Goal: Find specific page/section: Find specific page/section

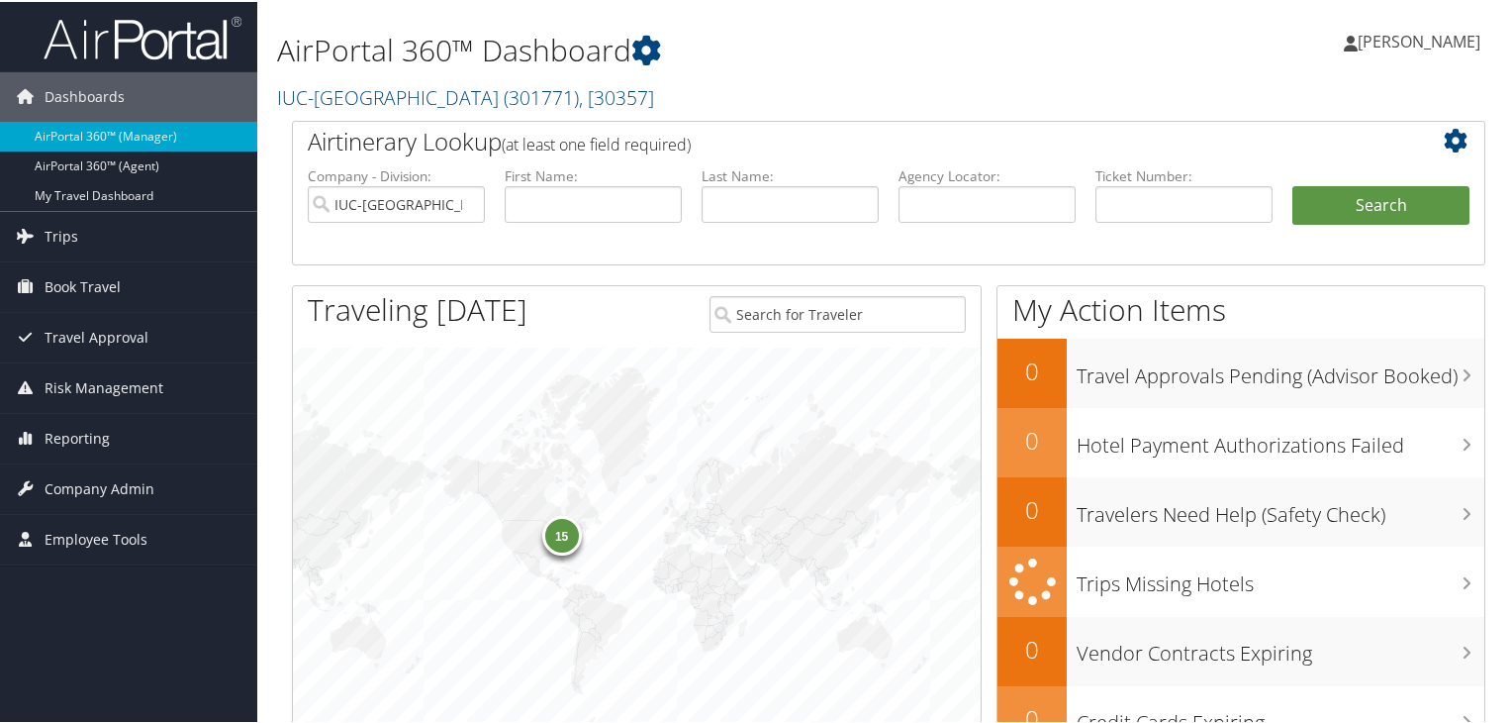
click at [555, 100] on span "( 301771 )" at bounding box center [541, 95] width 75 height 27
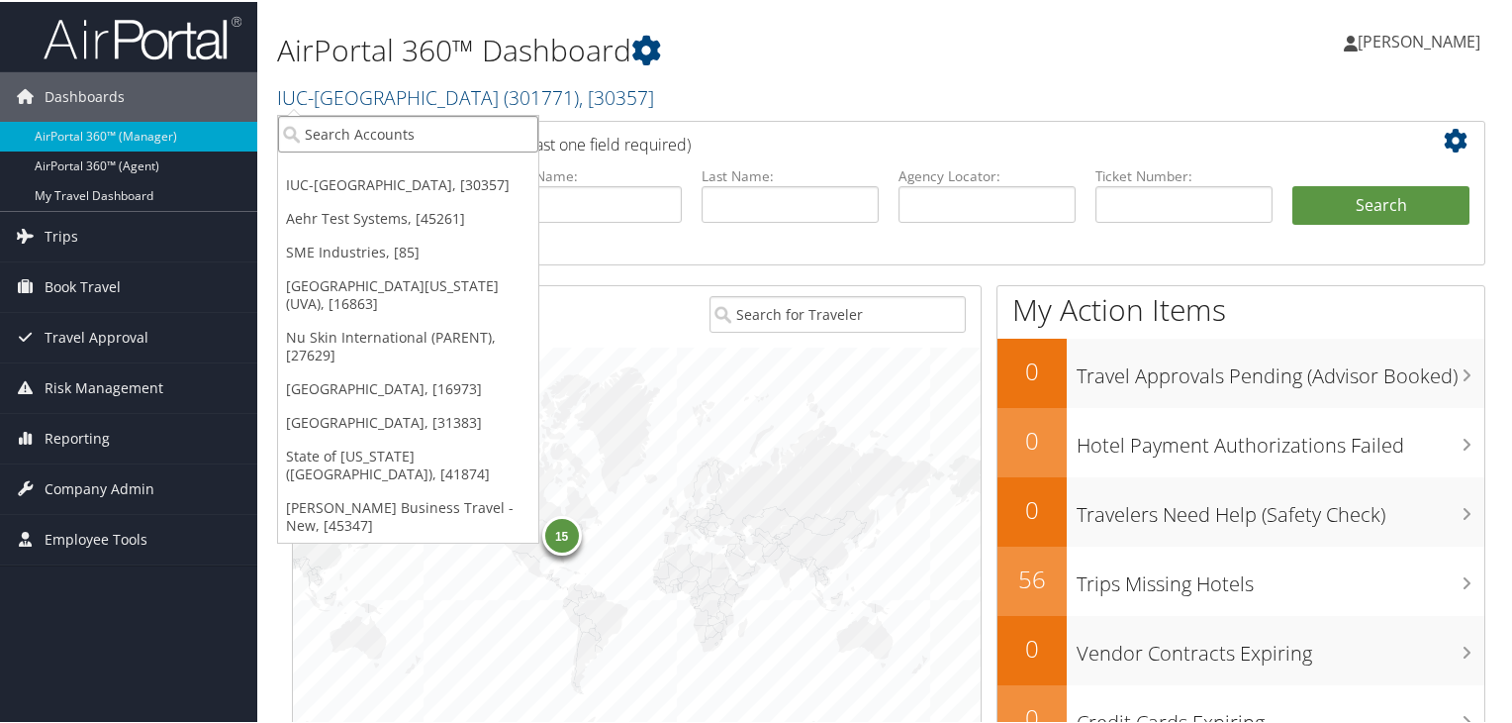
click at [471, 136] on input "search" at bounding box center [408, 132] width 260 height 37
type input "troy"
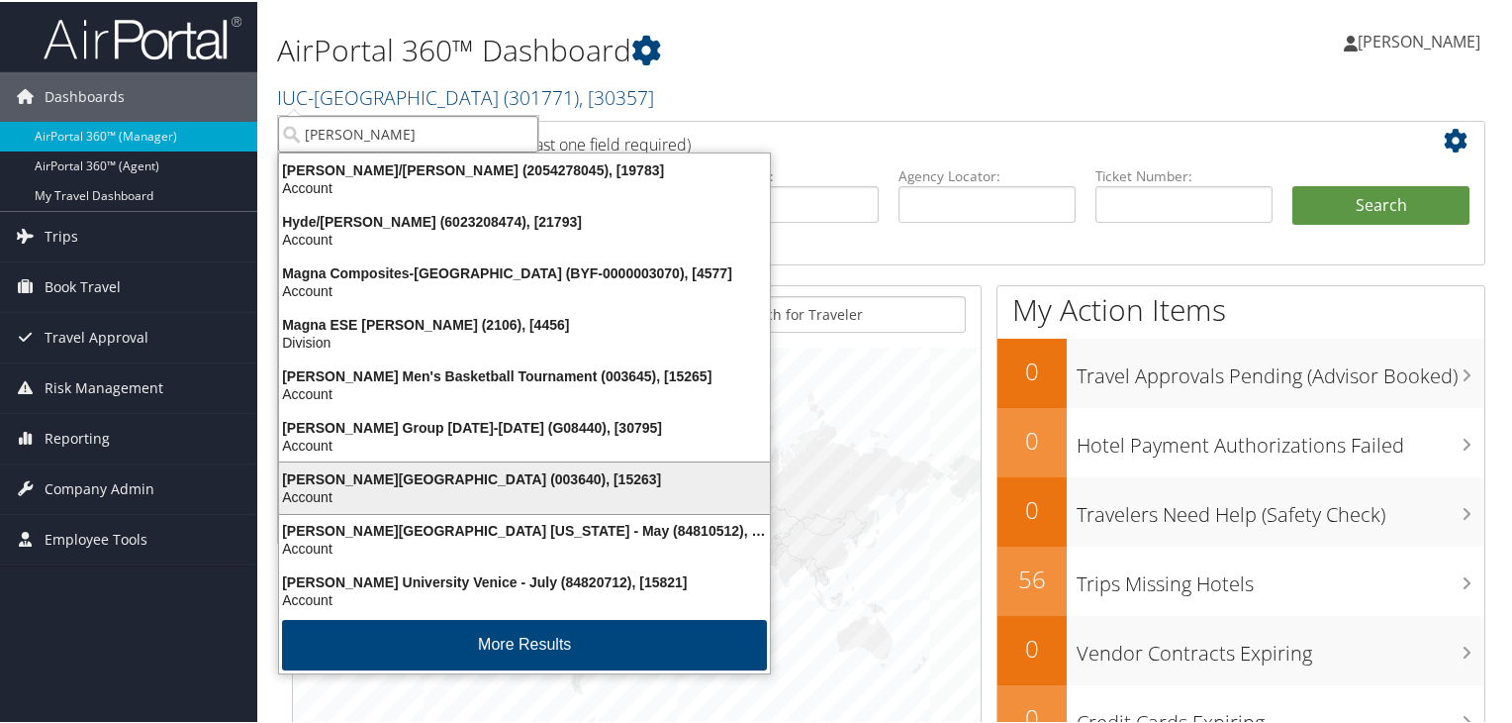
click at [633, 494] on div "Account" at bounding box center [524, 495] width 515 height 18
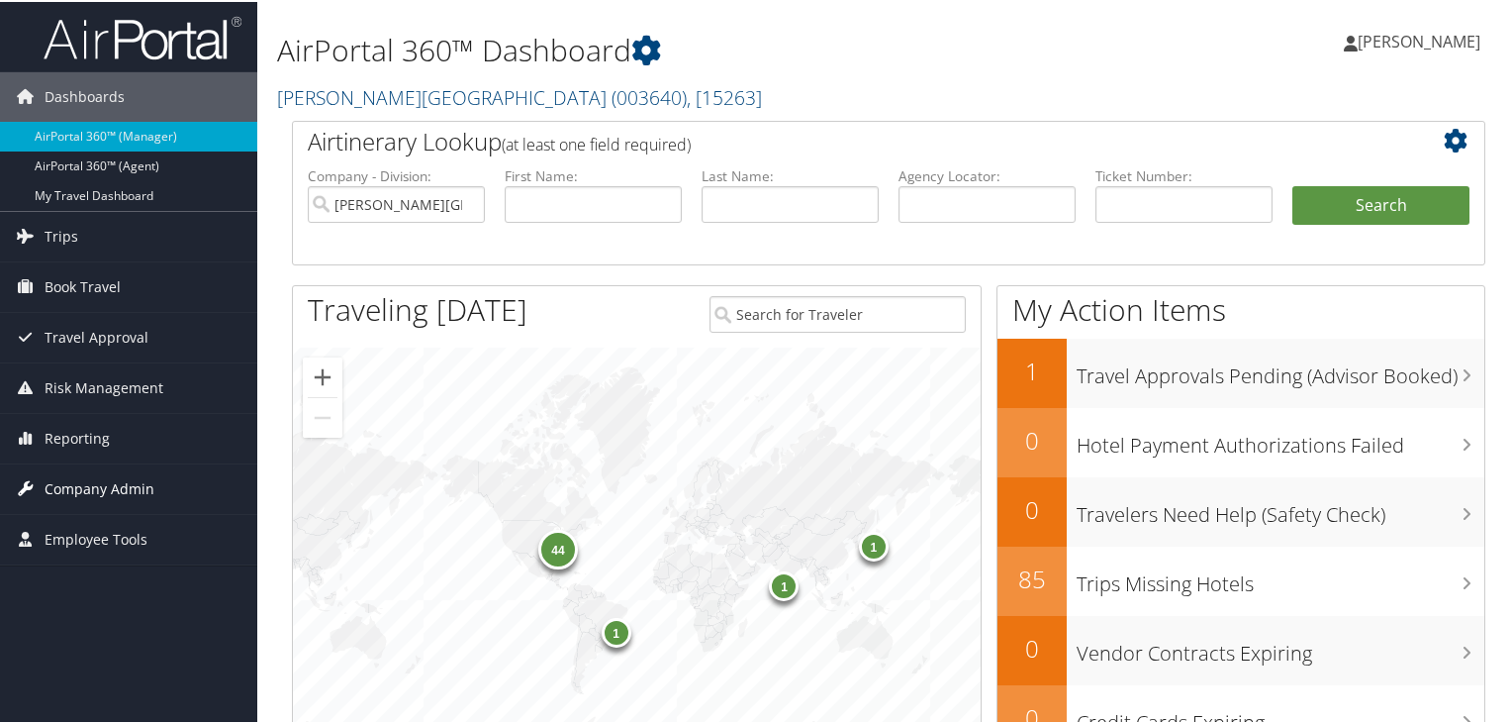
click at [150, 491] on span "Company Admin" at bounding box center [100, 486] width 110 height 49
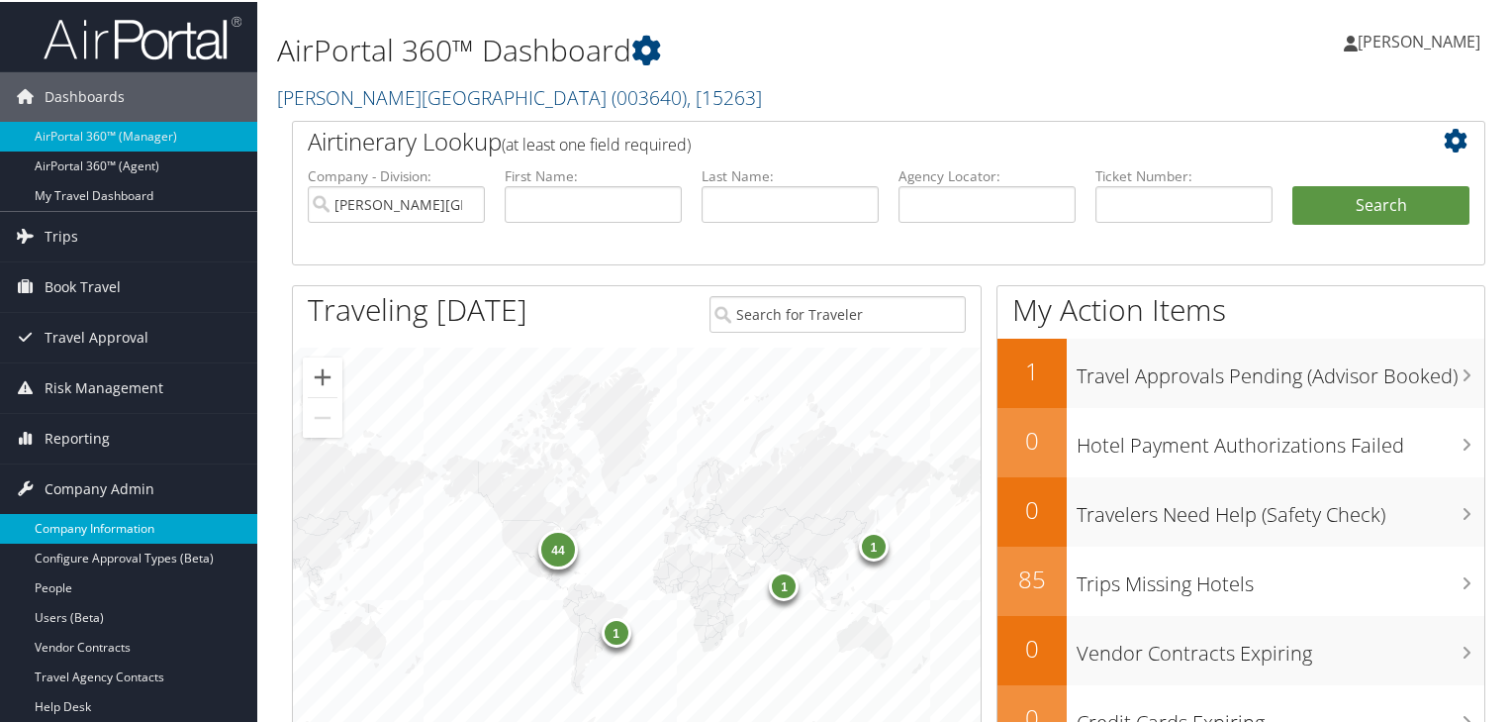
click at [141, 524] on link "Company Information" at bounding box center [128, 527] width 257 height 30
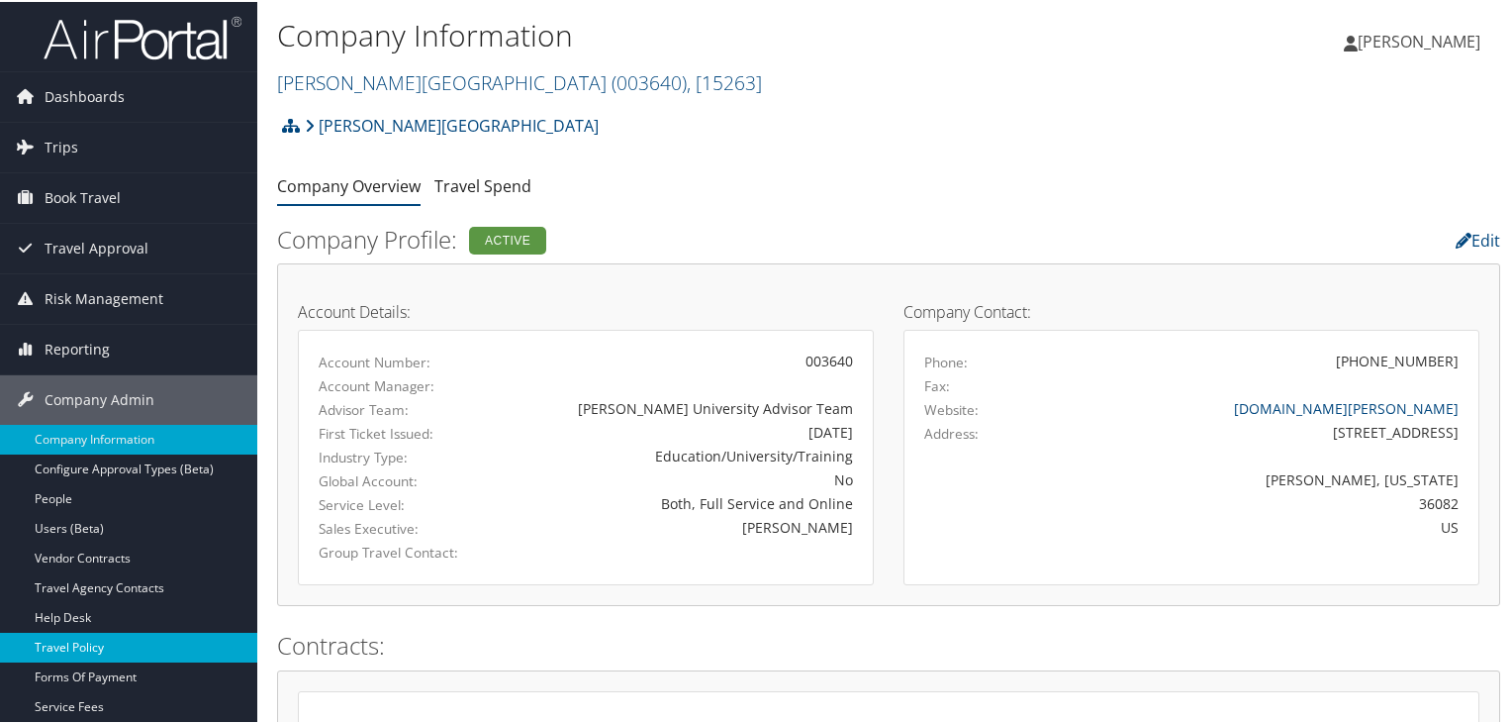
click at [108, 642] on link "Travel Policy" at bounding box center [128, 645] width 257 height 30
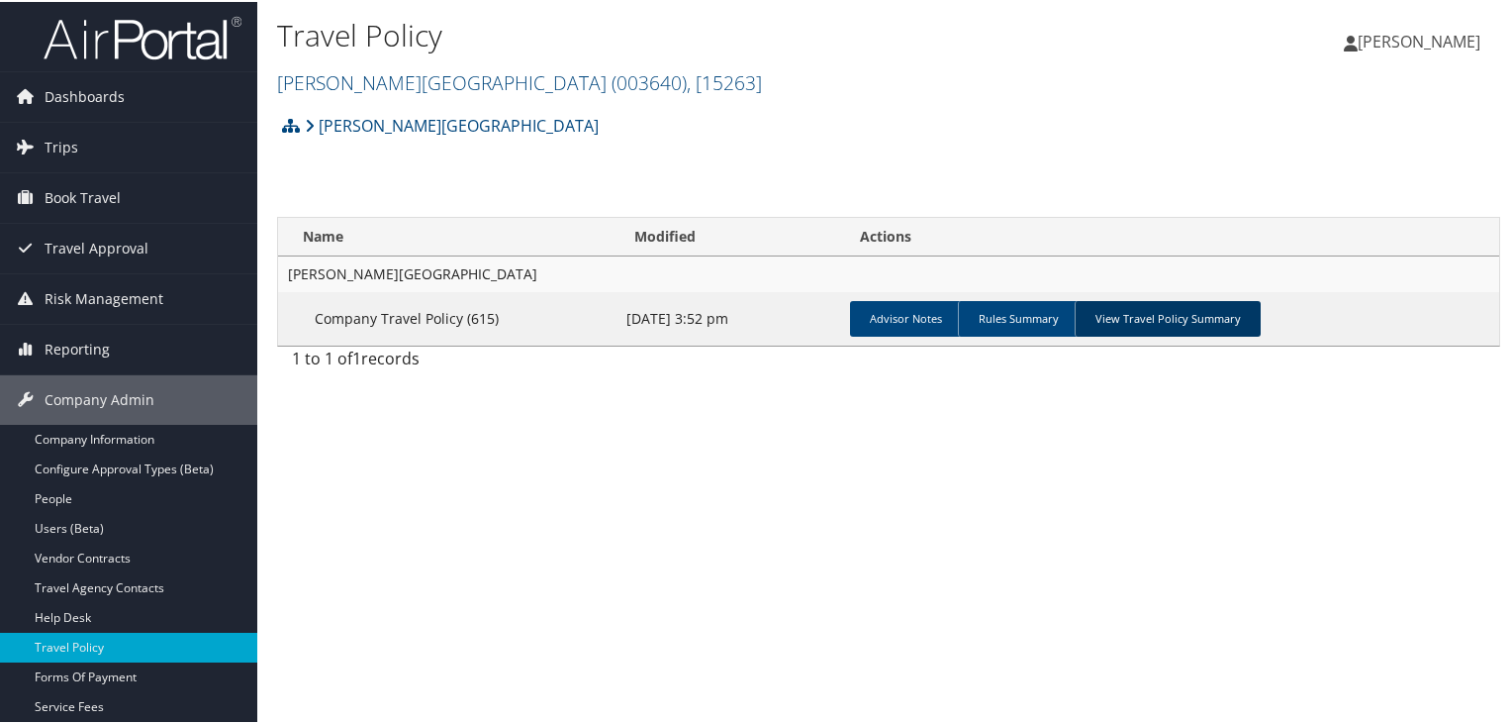
click at [1102, 306] on link "View Travel Policy Summary" at bounding box center [1168, 317] width 186 height 36
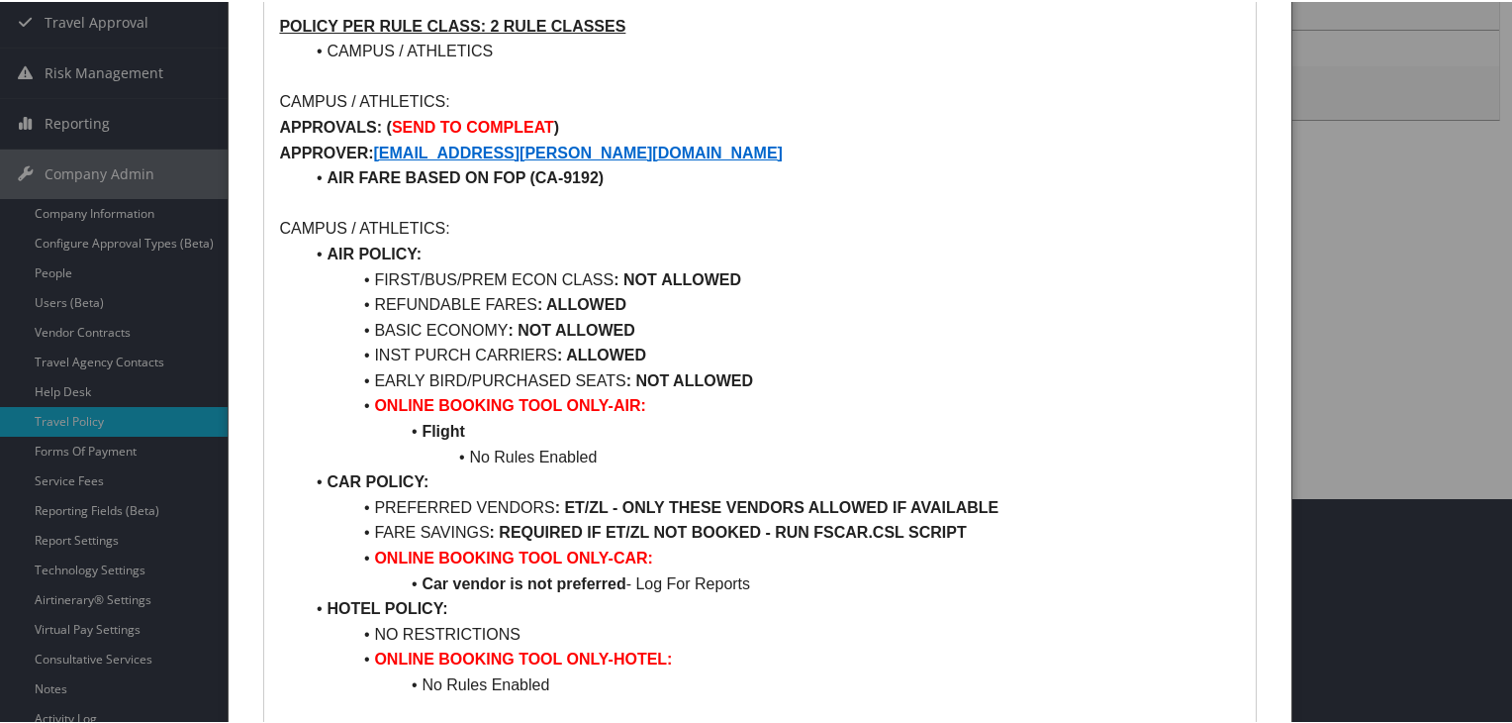
scroll to position [236, 0]
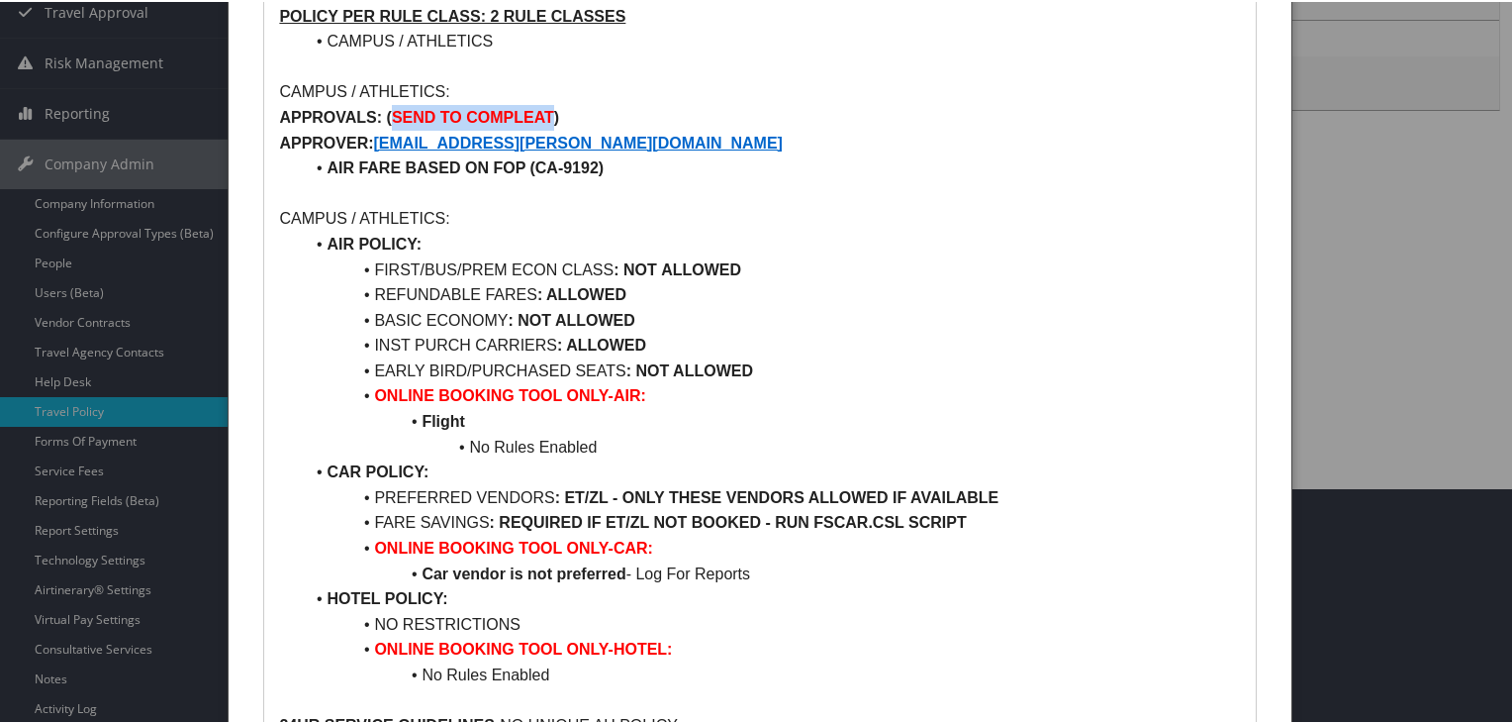
drag, startPoint x: 388, startPoint y: 113, endPoint x: 549, endPoint y: 111, distance: 161.3
click at [549, 111] on p "APPROVALS: ( SEND TO COMPLEAT )" at bounding box center [759, 116] width 961 height 26
copy strong "SEND TO COMPLEAT"
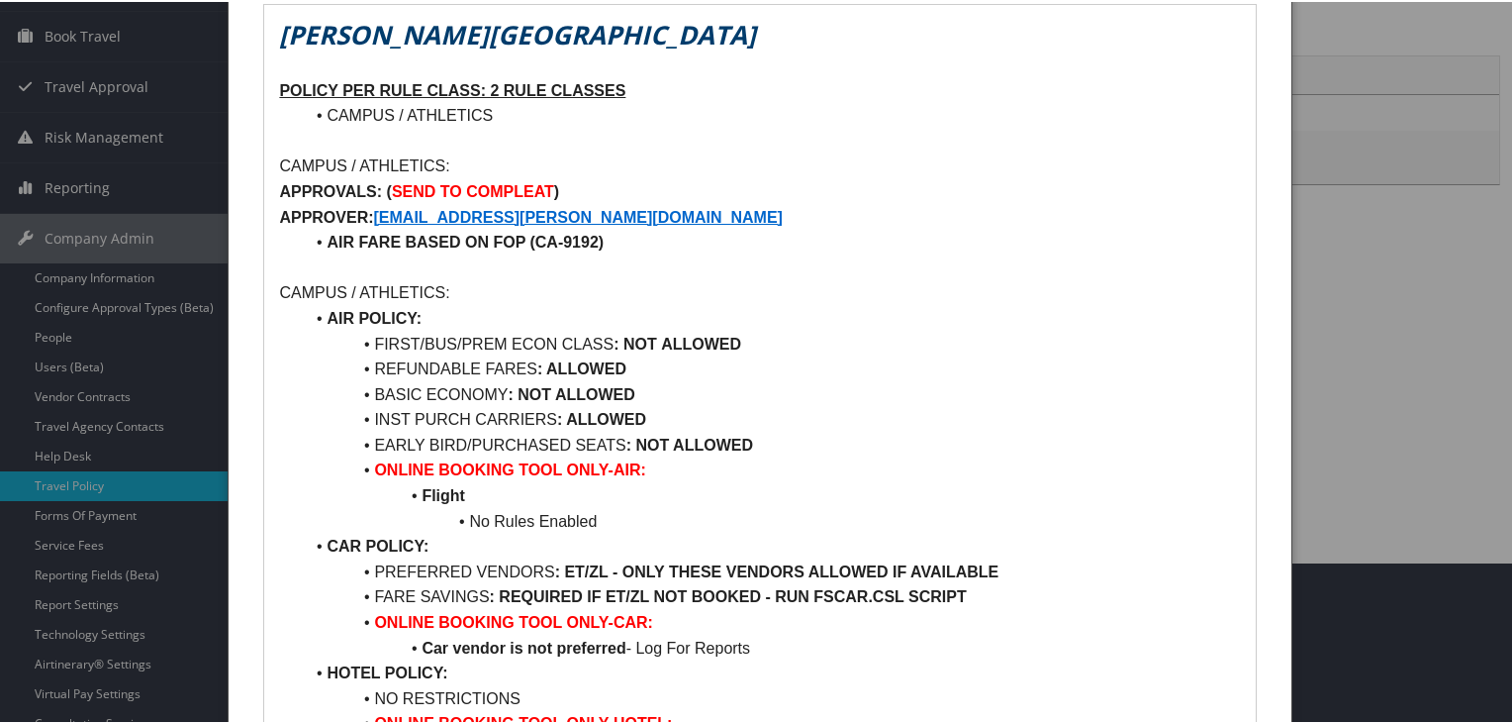
scroll to position [0, 0]
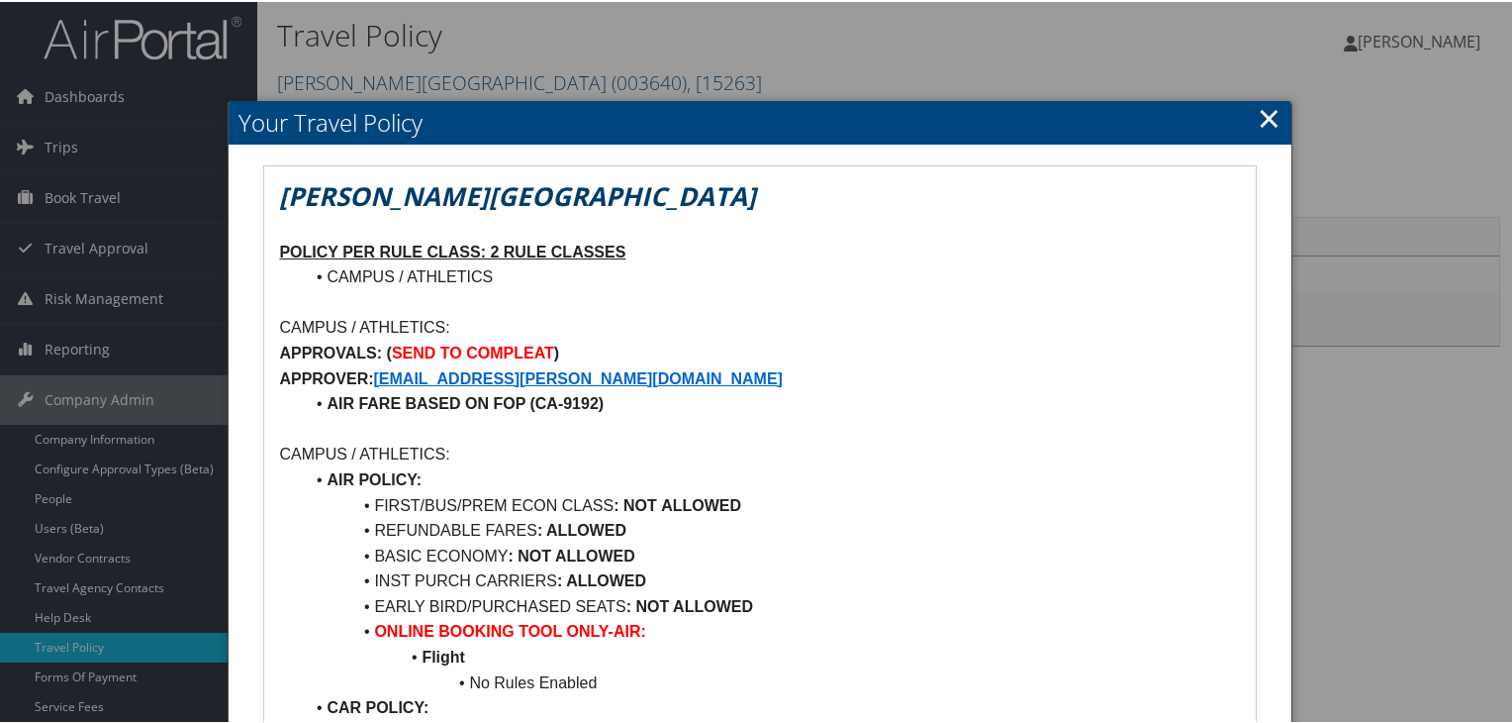
drag, startPoint x: 1510, startPoint y: 306, endPoint x: 1460, endPoint y: -61, distance: 370.7
click at [1460, 0] on html "Menu Dashboards ► AirPortal 360™ (Manager) AirPortal 360™ (Agent) My Travel Das…" at bounding box center [760, 361] width 1520 height 723
click at [155, 42] on div at bounding box center [760, 361] width 1520 height 723
click at [1259, 120] on link "×" at bounding box center [1269, 116] width 23 height 40
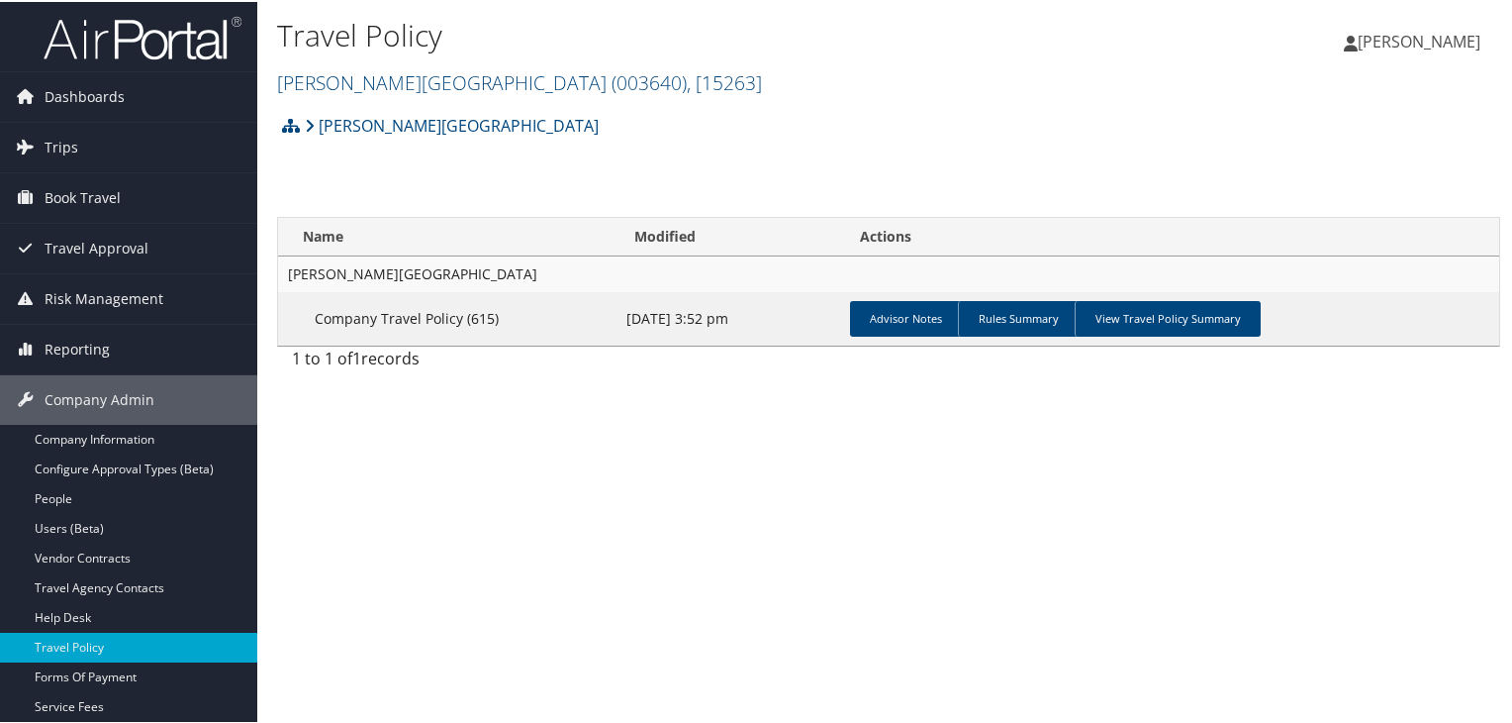
click at [126, 37] on img at bounding box center [143, 36] width 198 height 47
click at [687, 84] on span ", [ 15263 ]" at bounding box center [724, 80] width 75 height 27
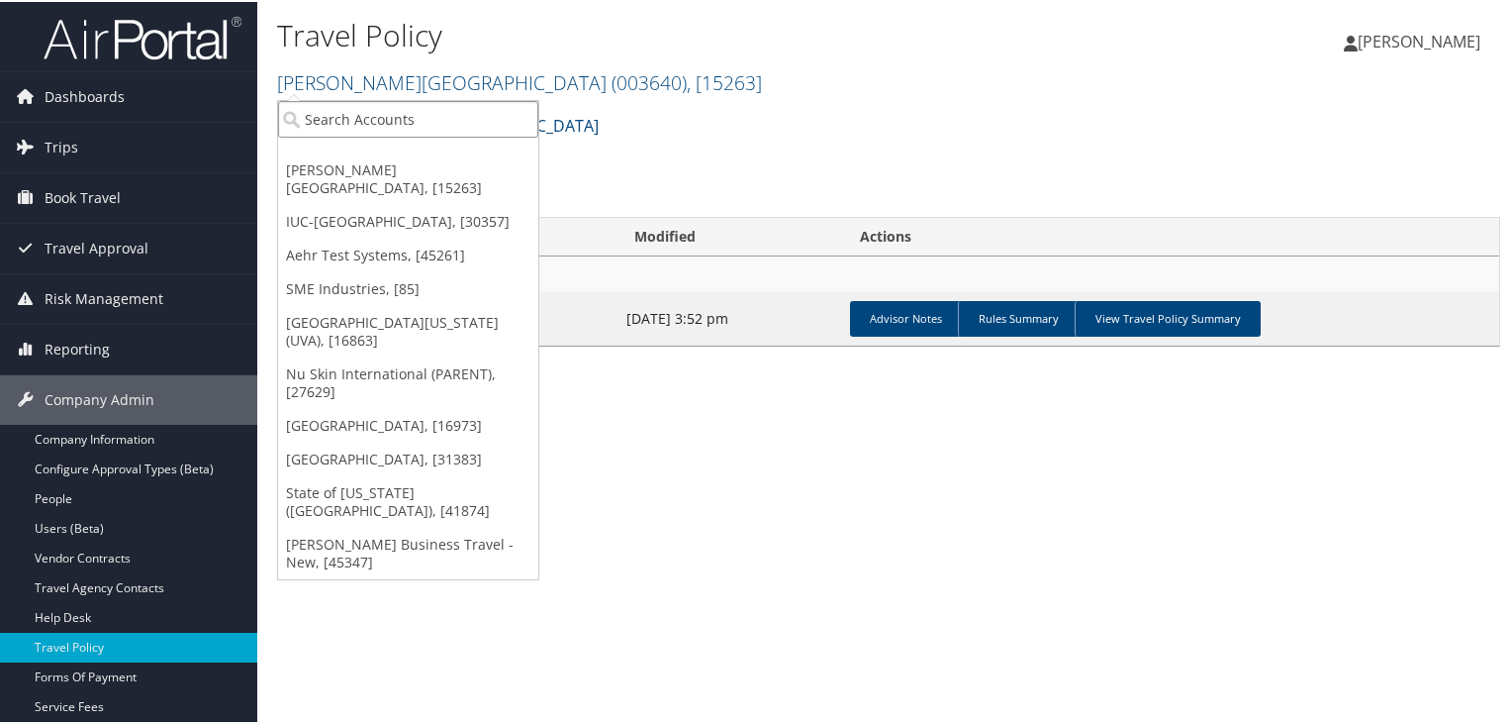
click at [449, 113] on input "search" at bounding box center [408, 117] width 260 height 37
paste input "Nucor"
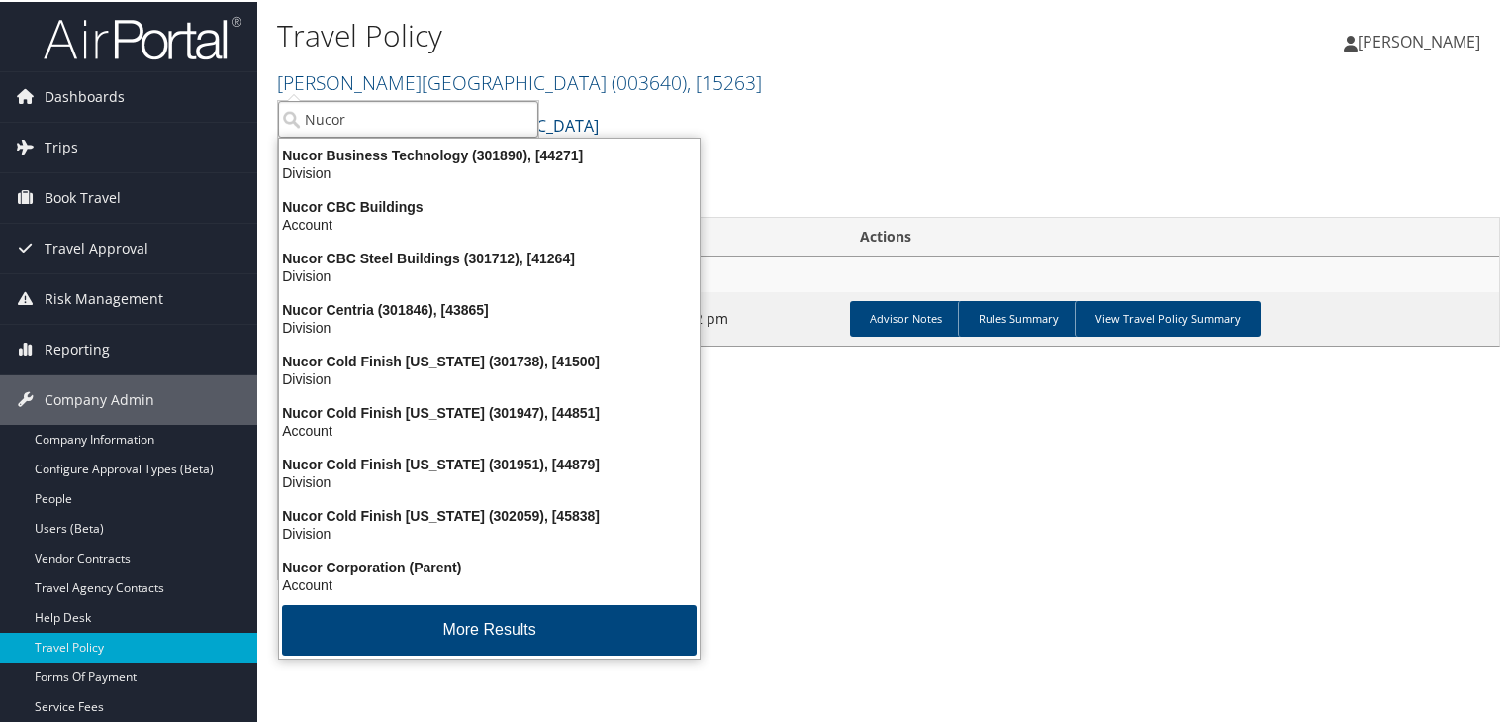
type input "Nucor"
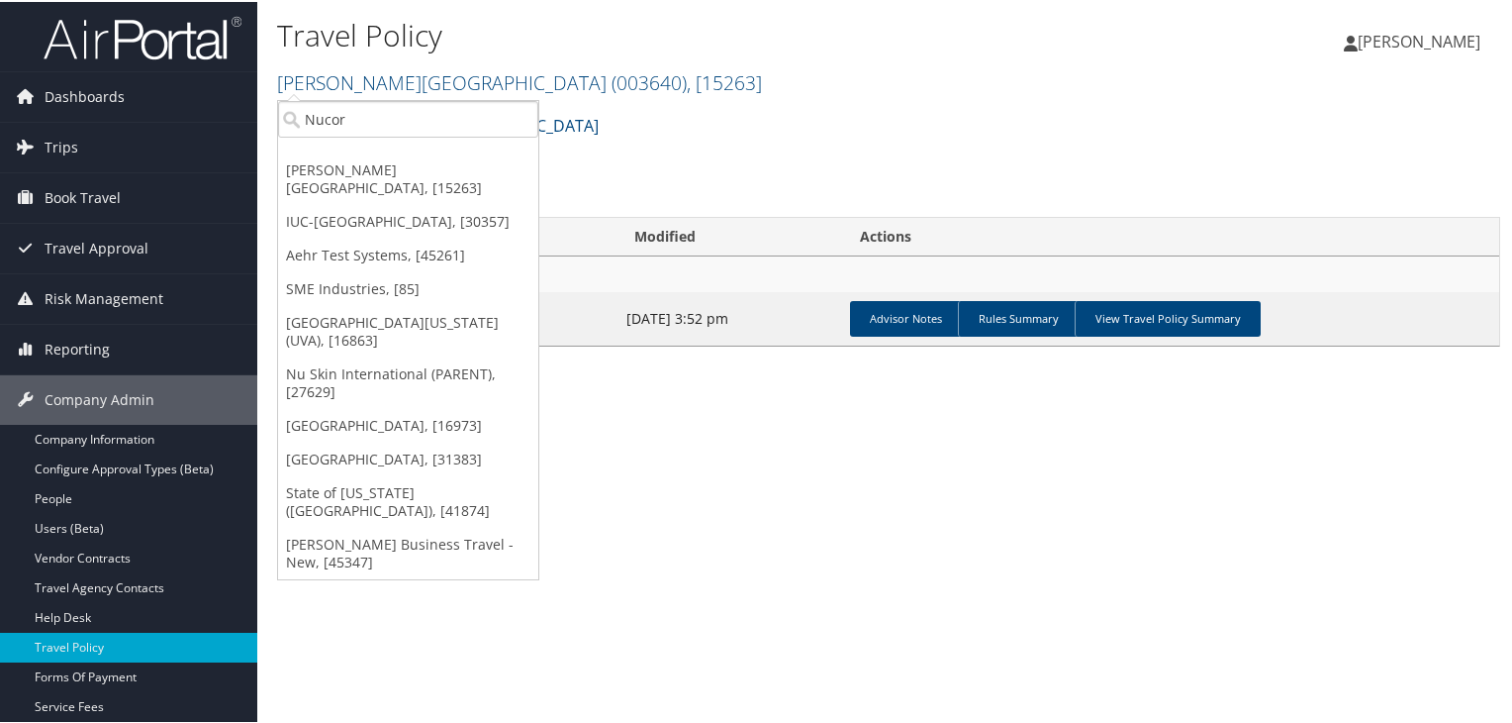
click at [160, 46] on img at bounding box center [143, 36] width 198 height 47
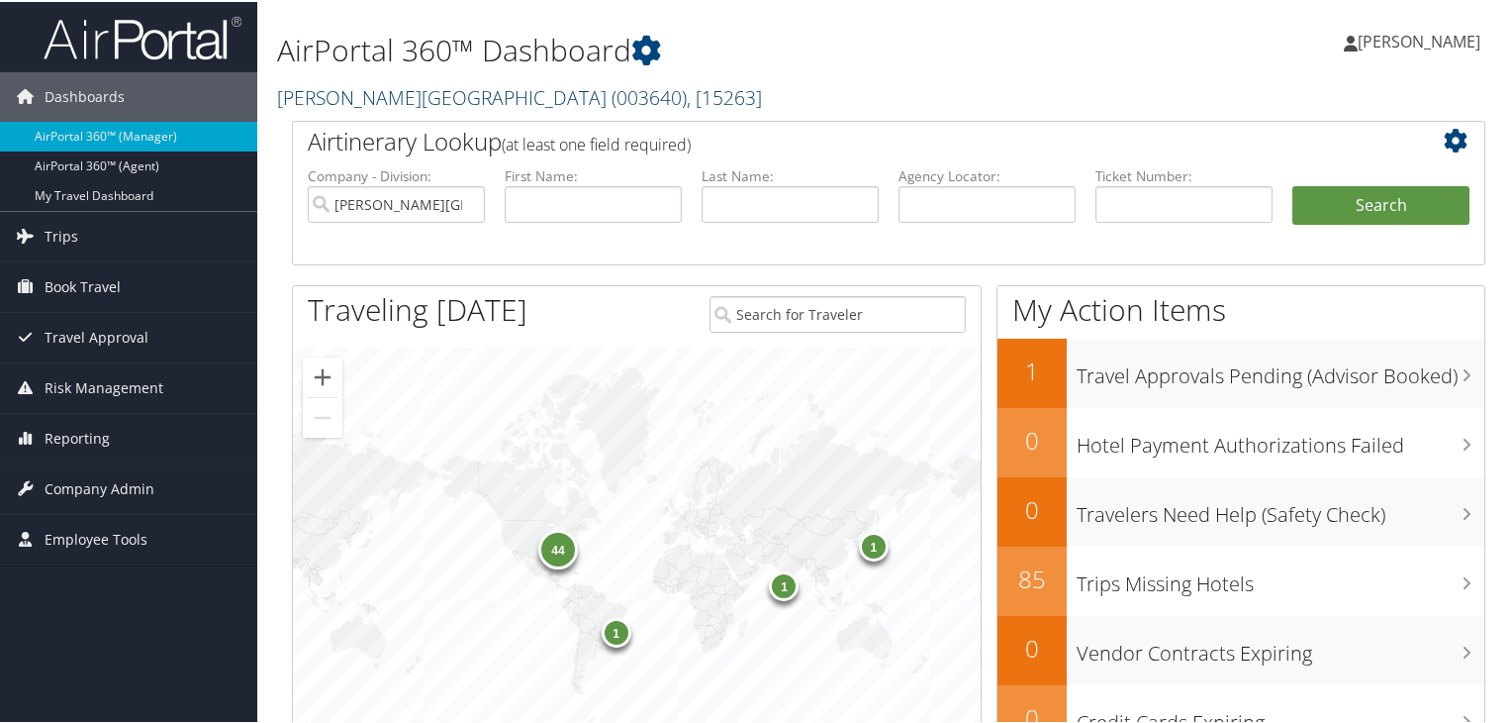
click at [687, 104] on span ", [ 15263 ]" at bounding box center [724, 95] width 75 height 27
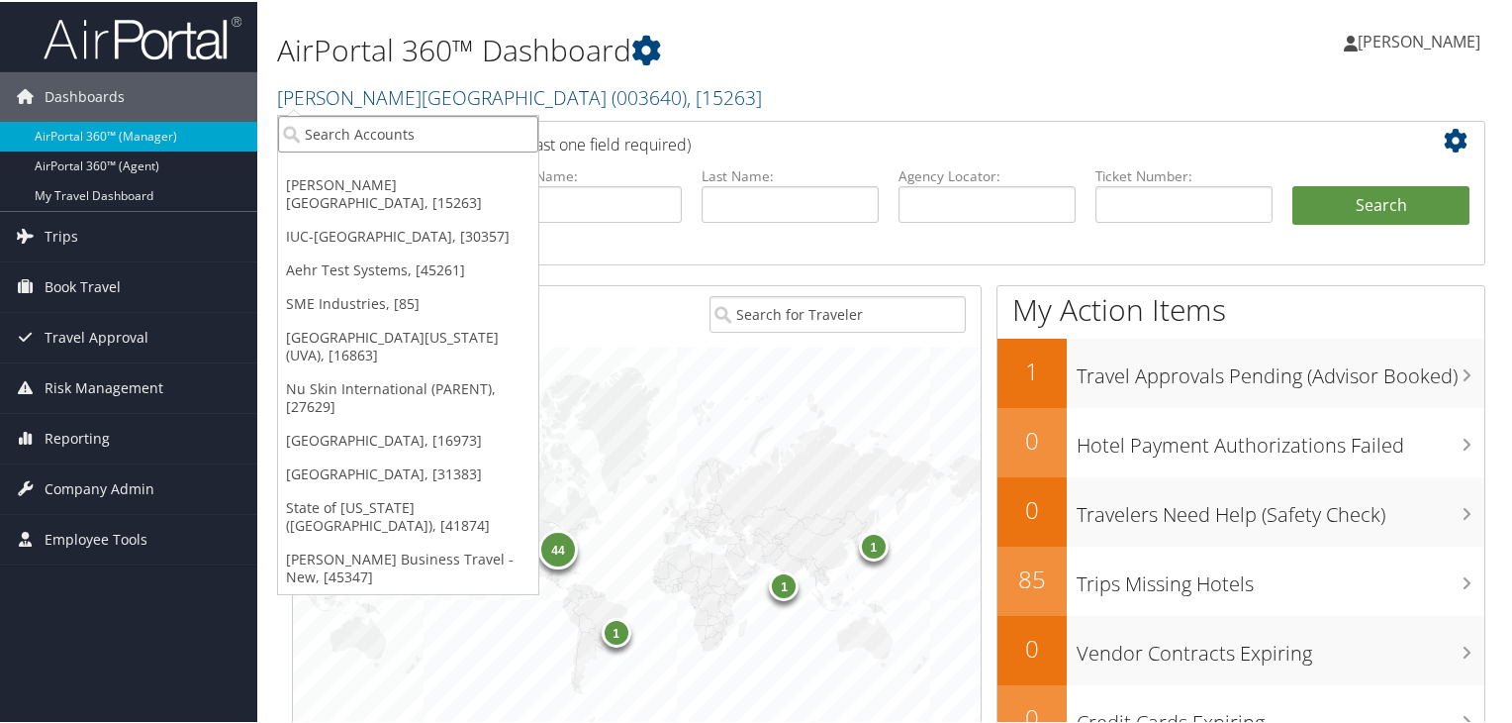
click at [469, 133] on input "search" at bounding box center [408, 132] width 260 height 37
paste input "Nucor Towers and Structures"
type input "Nucor Towers"
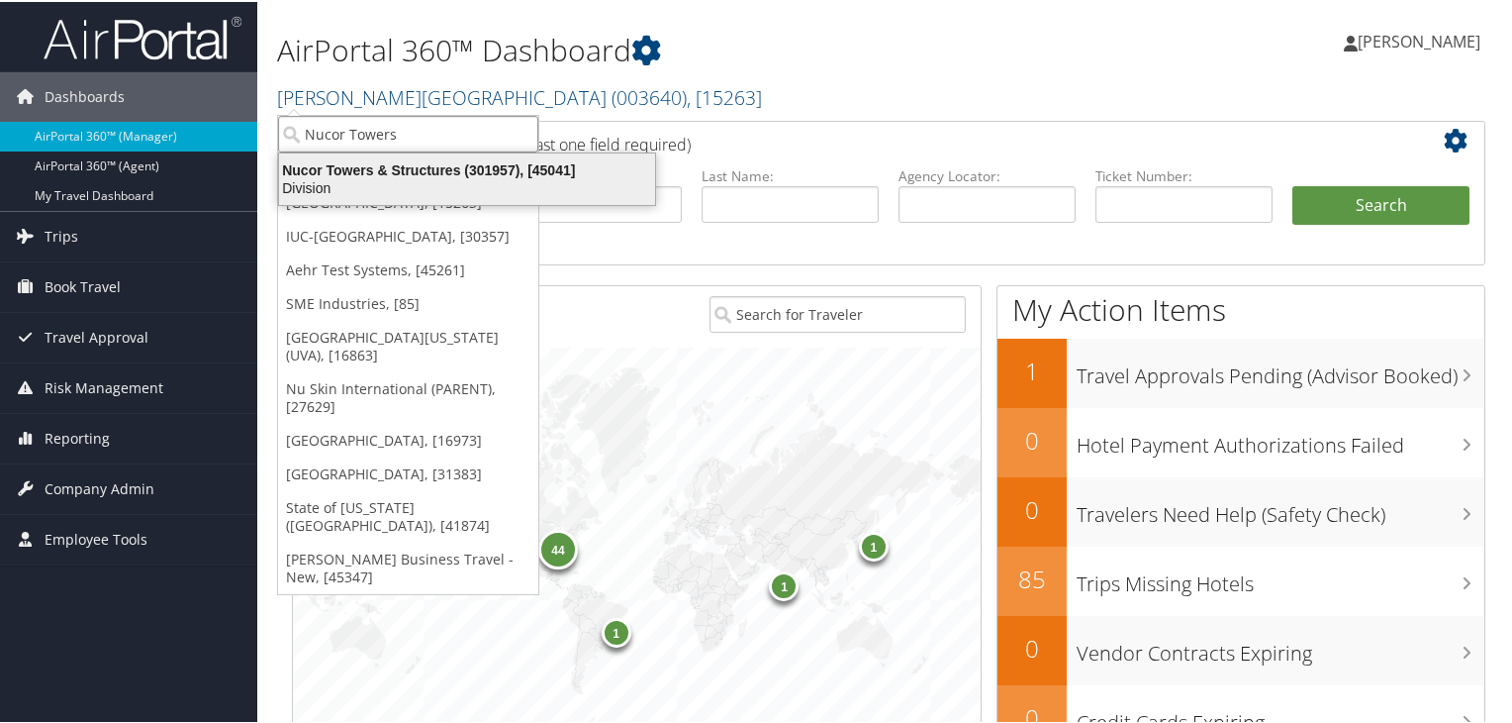
click at [464, 182] on div "Division" at bounding box center [467, 186] width 400 height 18
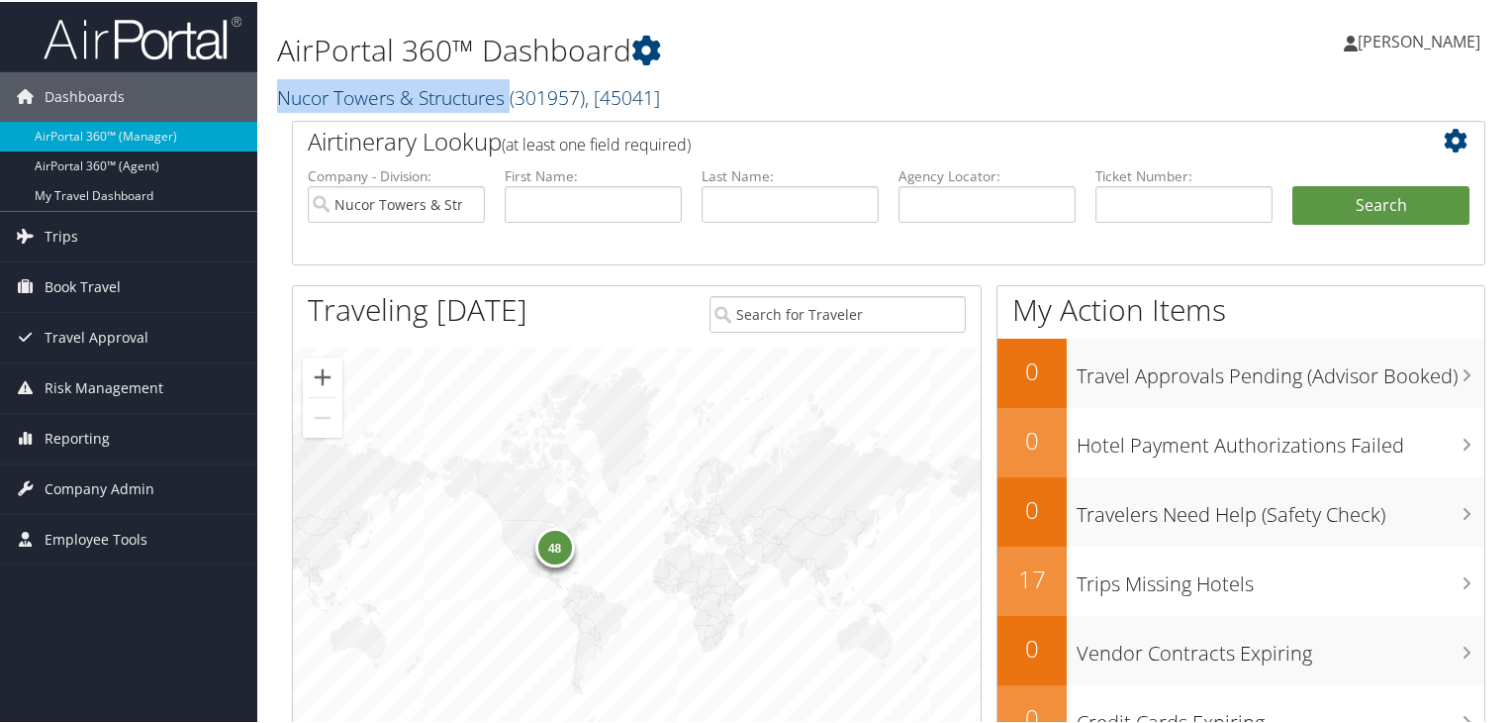
copy link "Nucor Towers & Structures"
drag, startPoint x: 277, startPoint y: 92, endPoint x: 514, endPoint y: 95, distance: 236.6
click at [514, 95] on link "Nucor Towers & Structures ( 301957 ) , [ 45041 ]" at bounding box center [468, 95] width 383 height 27
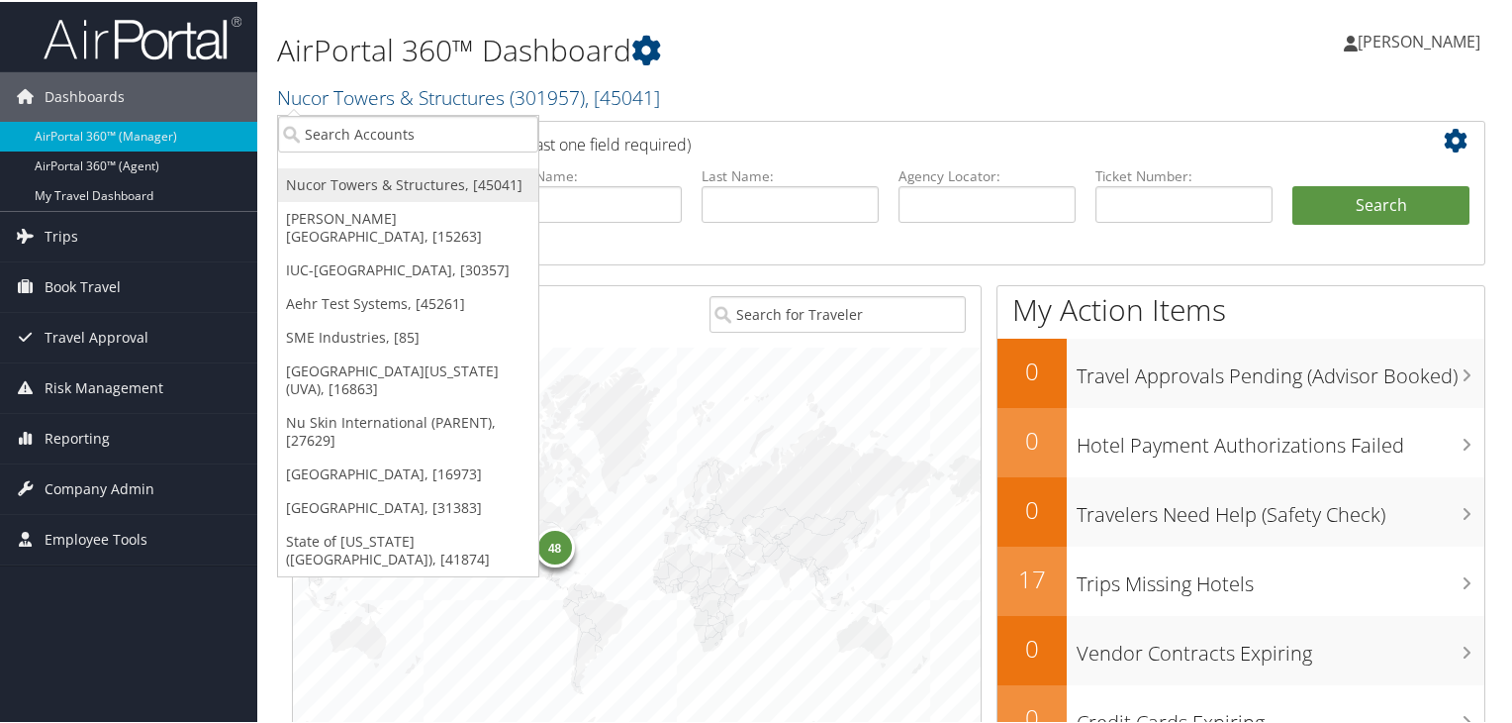
click at [461, 193] on link "Nucor Towers & Structures, [45041]" at bounding box center [408, 183] width 260 height 34
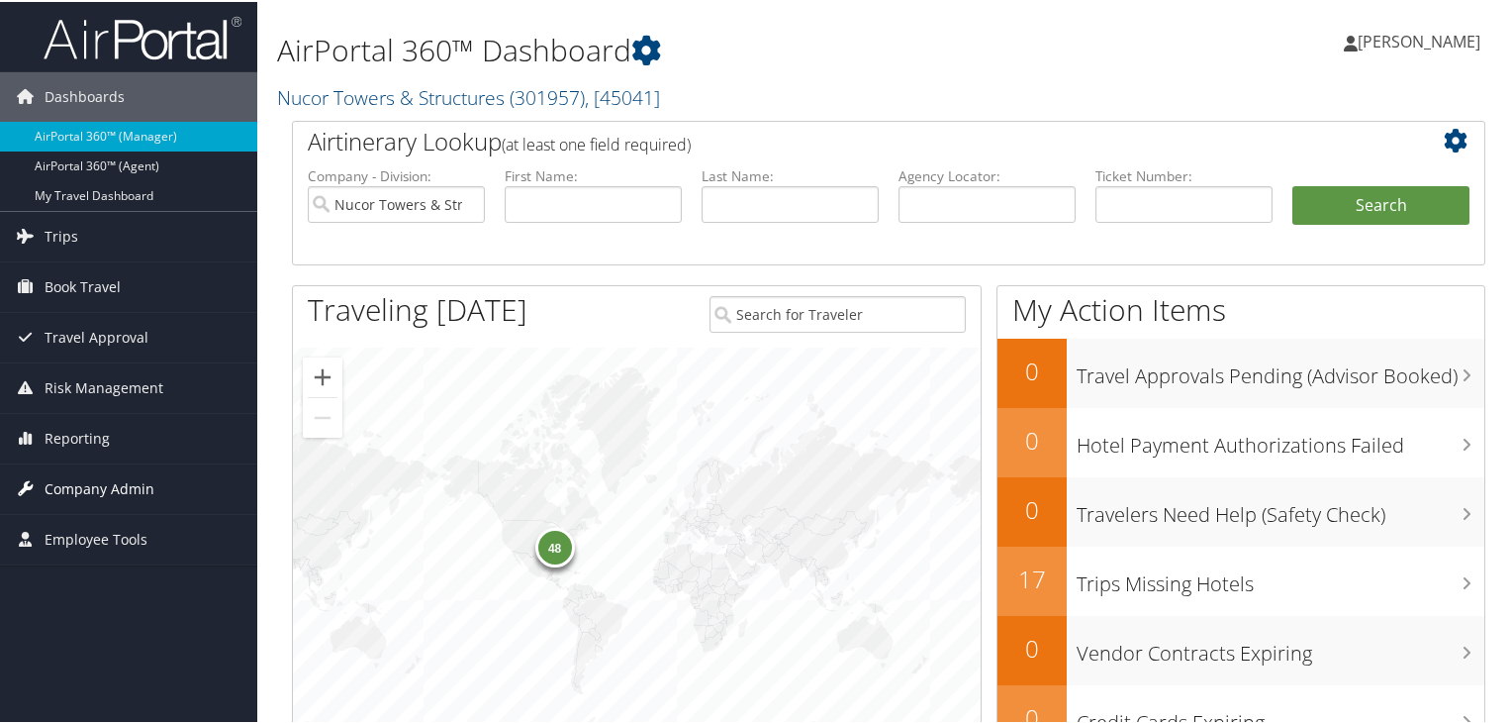
click at [84, 490] on span "Company Admin" at bounding box center [100, 486] width 110 height 49
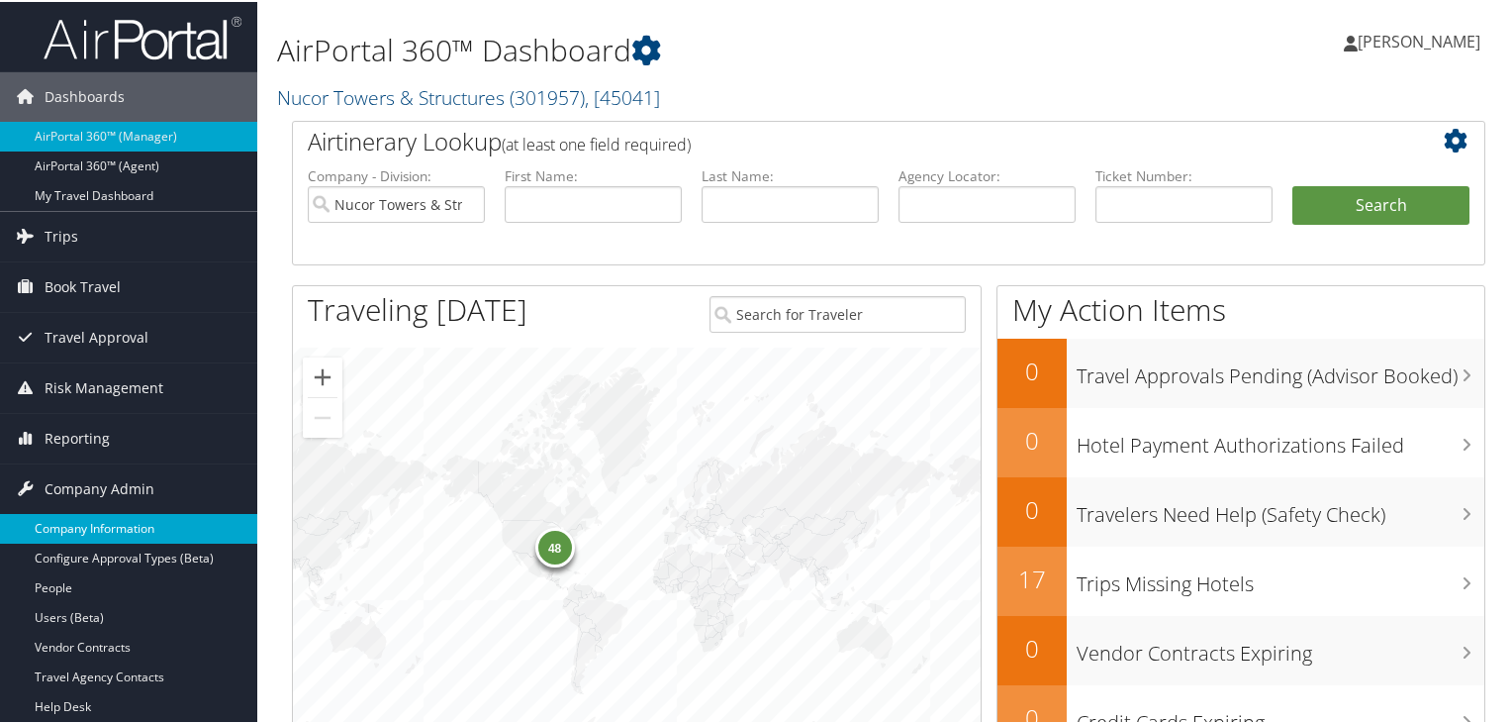
click at [89, 519] on link "Company Information" at bounding box center [128, 527] width 257 height 30
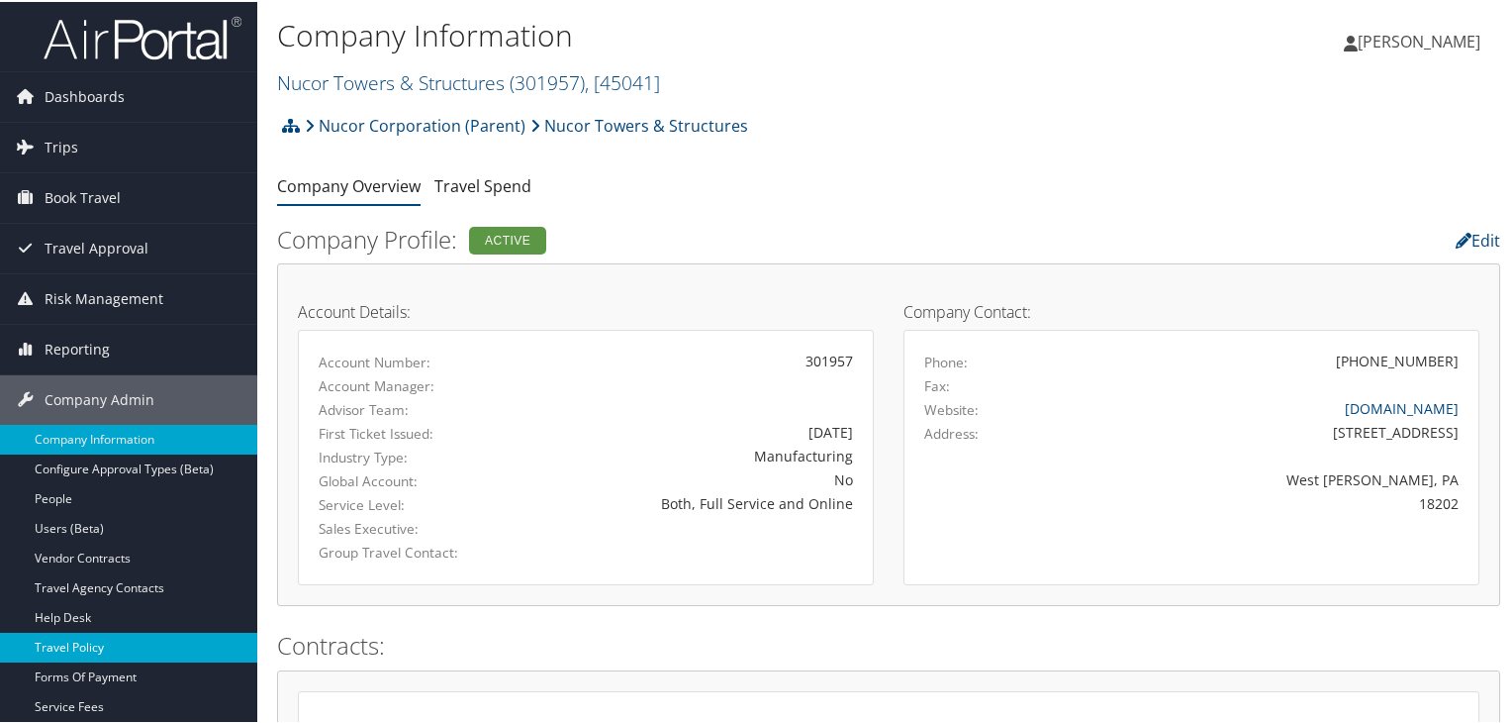
click at [107, 637] on link "Travel Policy" at bounding box center [128, 645] width 257 height 30
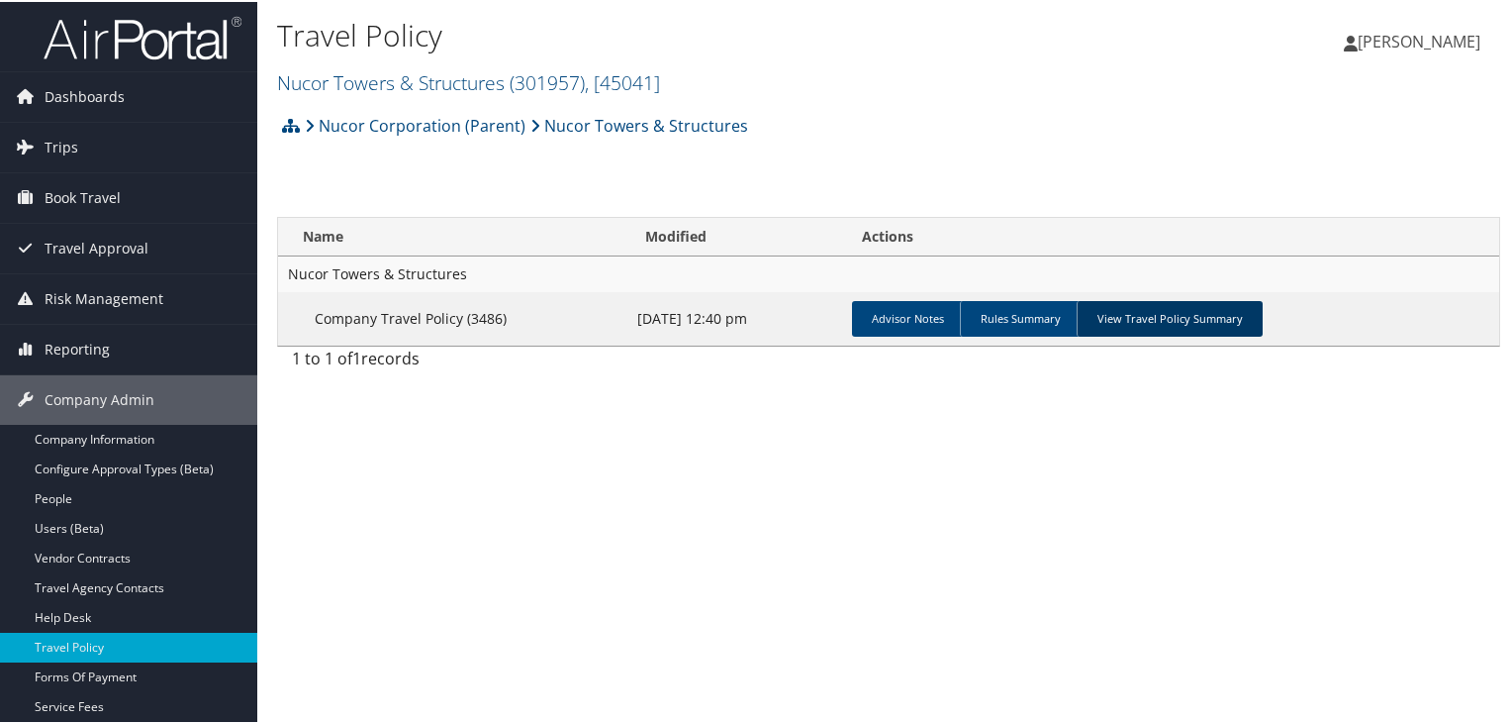
click at [1230, 330] on link "View Travel Policy Summary" at bounding box center [1170, 317] width 186 height 36
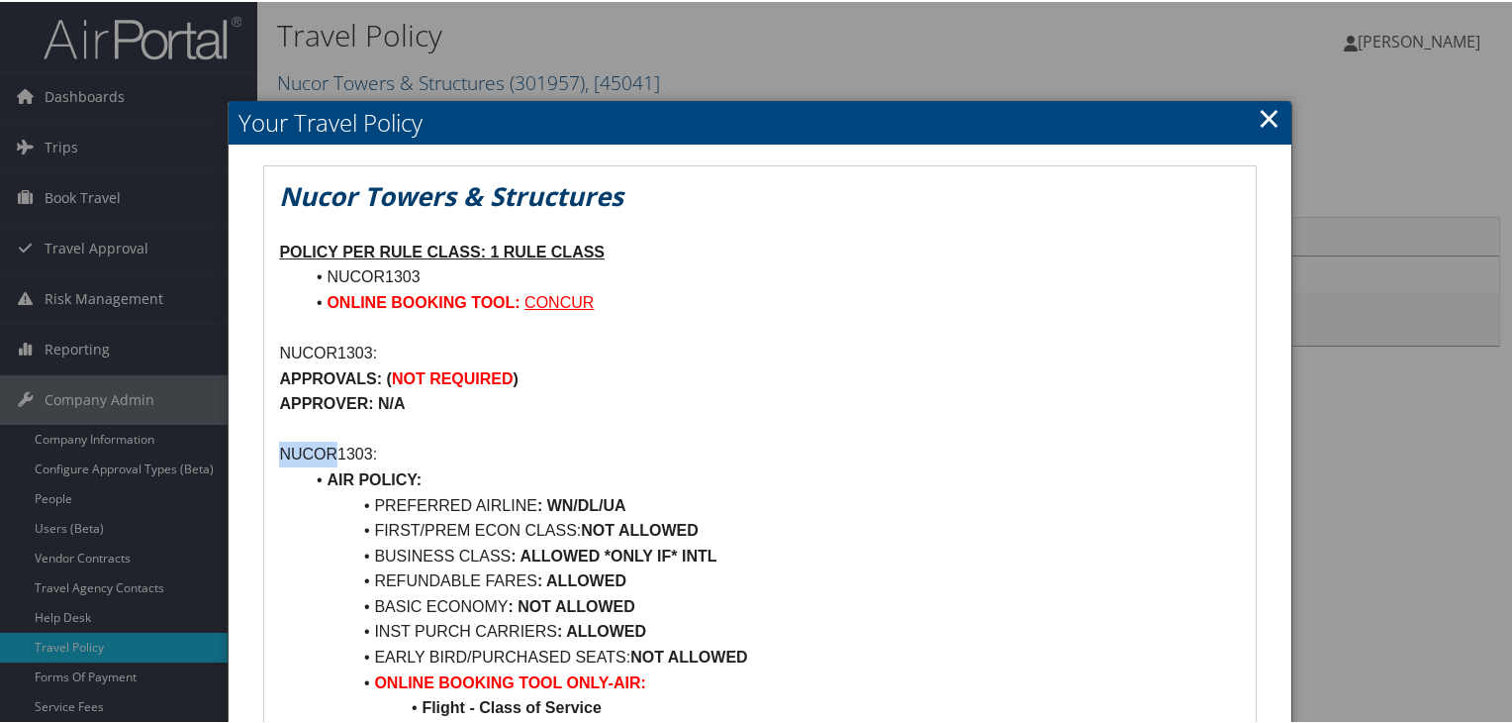
drag, startPoint x: 282, startPoint y: 451, endPoint x: 334, endPoint y: 455, distance: 51.6
click at [334, 455] on p "NUCOR1303:" at bounding box center [759, 452] width 961 height 26
copy p "NUCOR"
click at [1267, 131] on link "×" at bounding box center [1269, 116] width 23 height 40
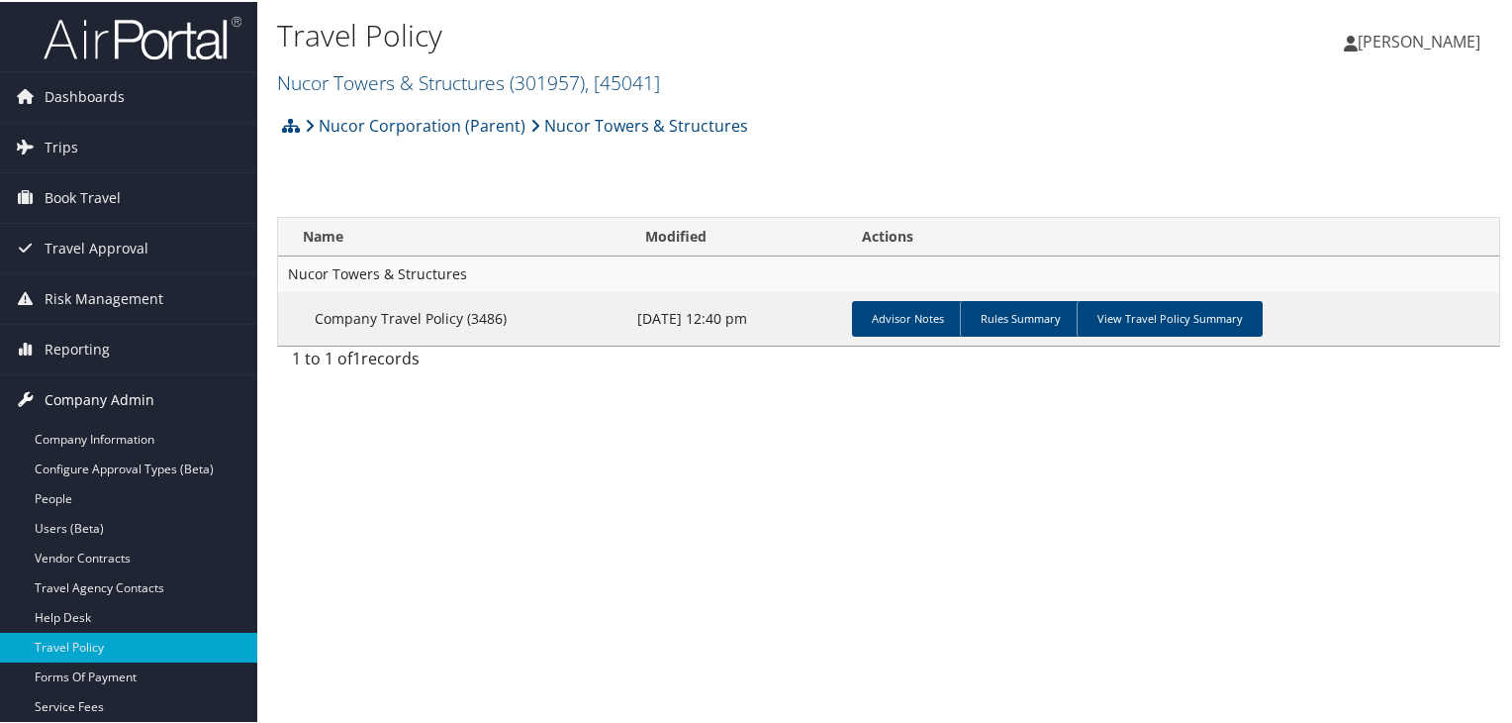
click at [94, 396] on span "Company Admin" at bounding box center [100, 397] width 110 height 49
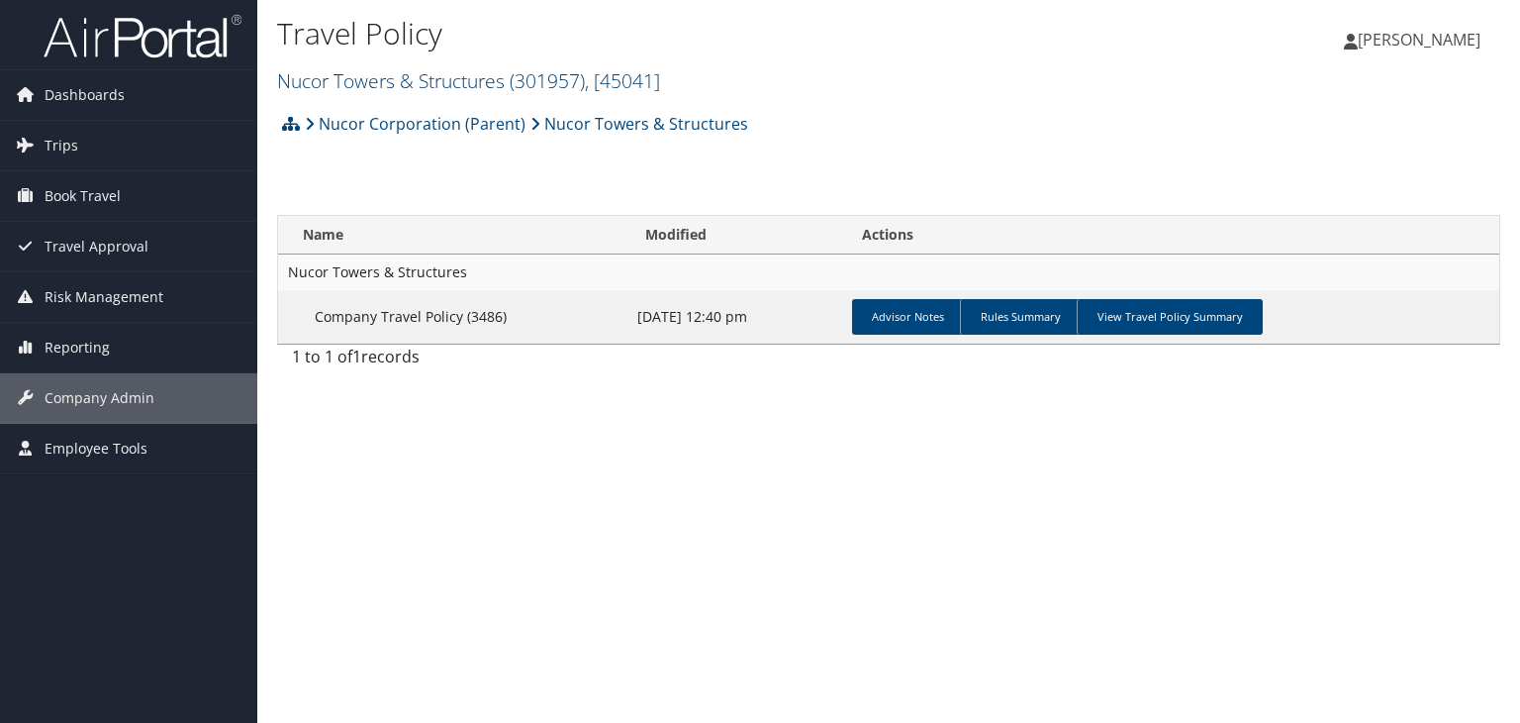
click at [534, 81] on span "( 301957 )" at bounding box center [547, 80] width 75 height 27
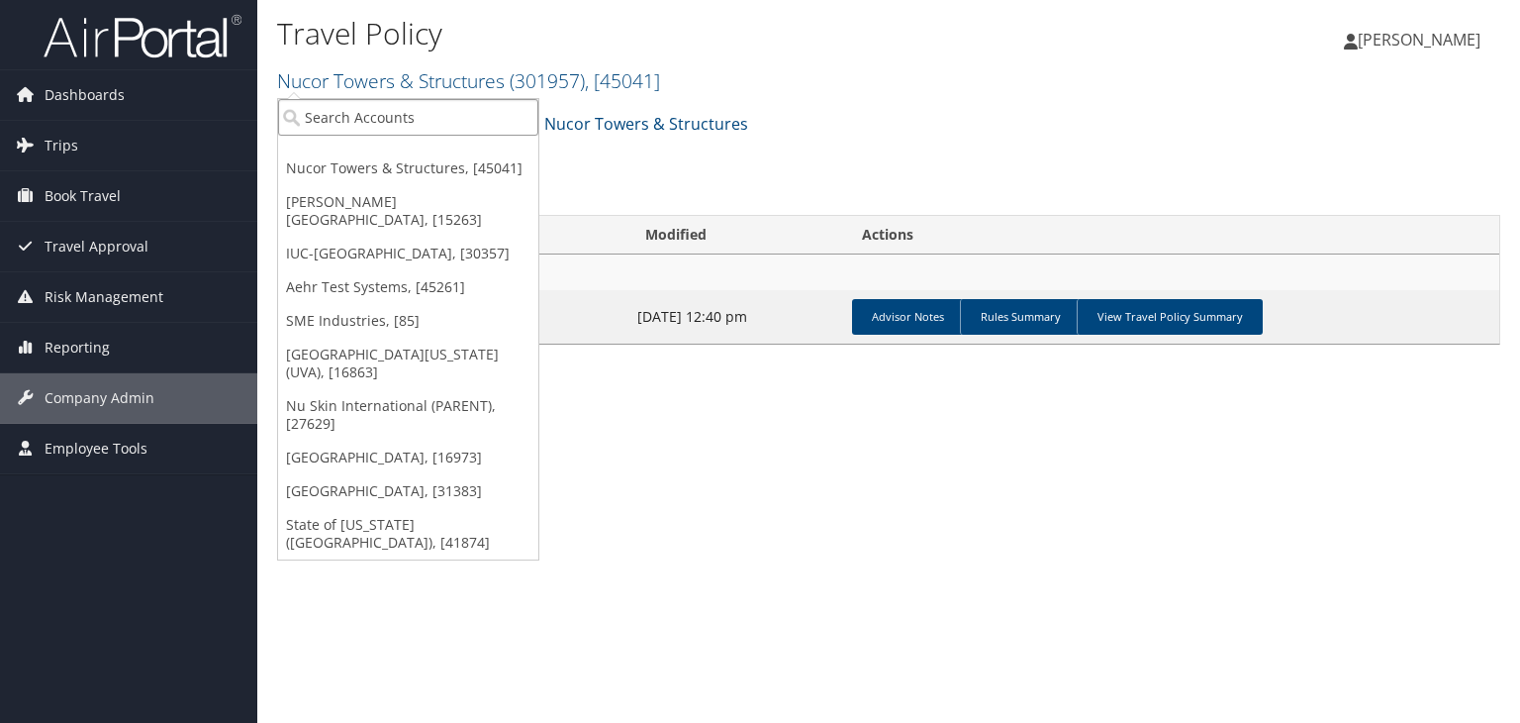
click at [436, 132] on input "search" at bounding box center [408, 117] width 260 height 37
type input "s"
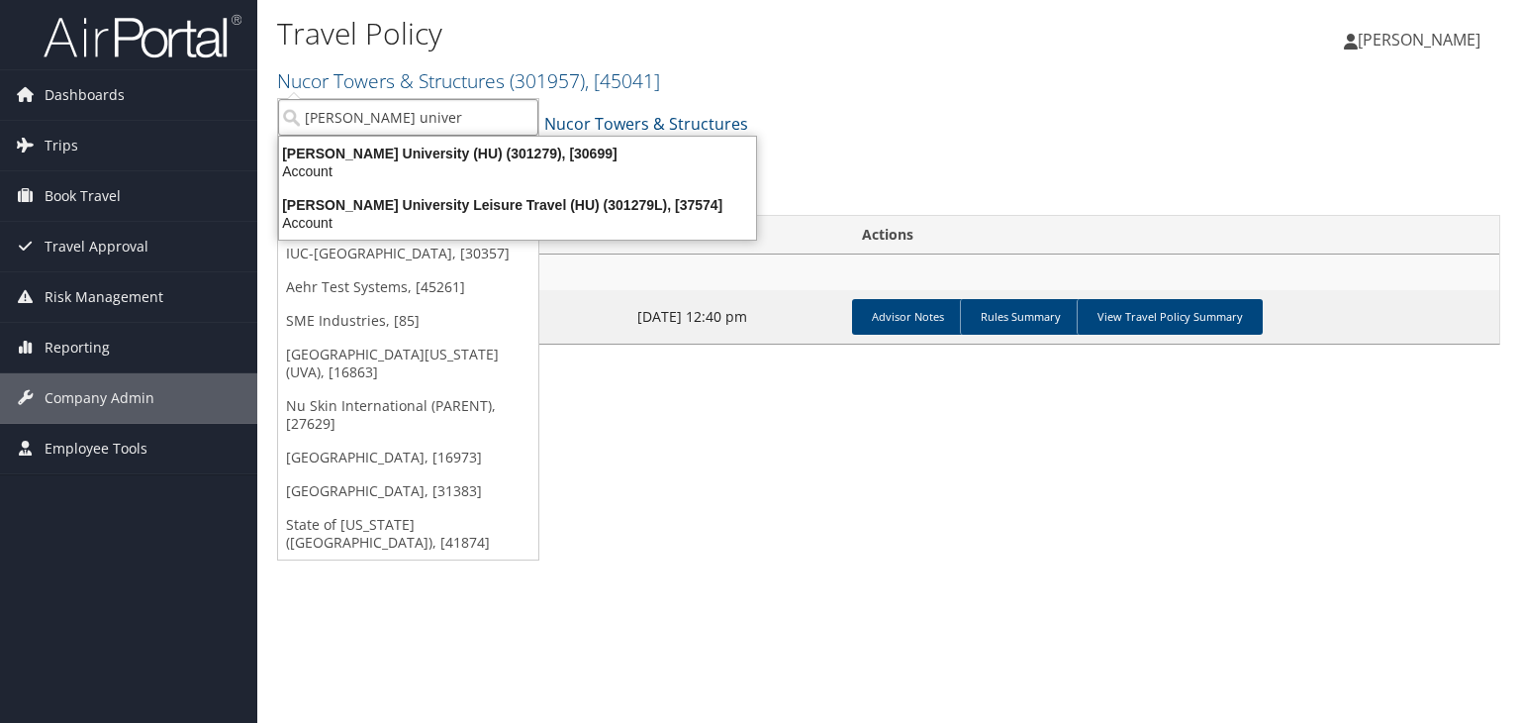
type input "[PERSON_NAME] univers"
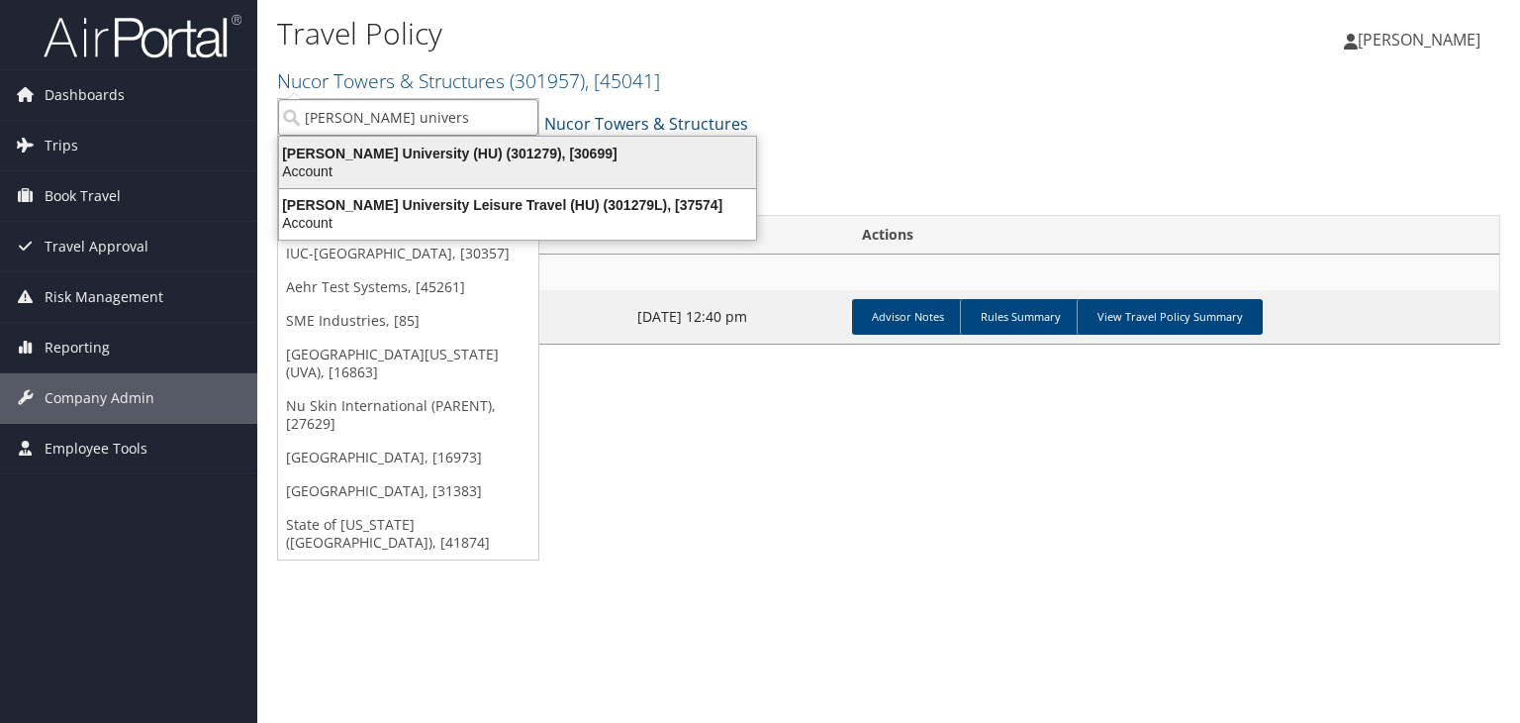
click at [550, 176] on div "Account" at bounding box center [517, 171] width 501 height 18
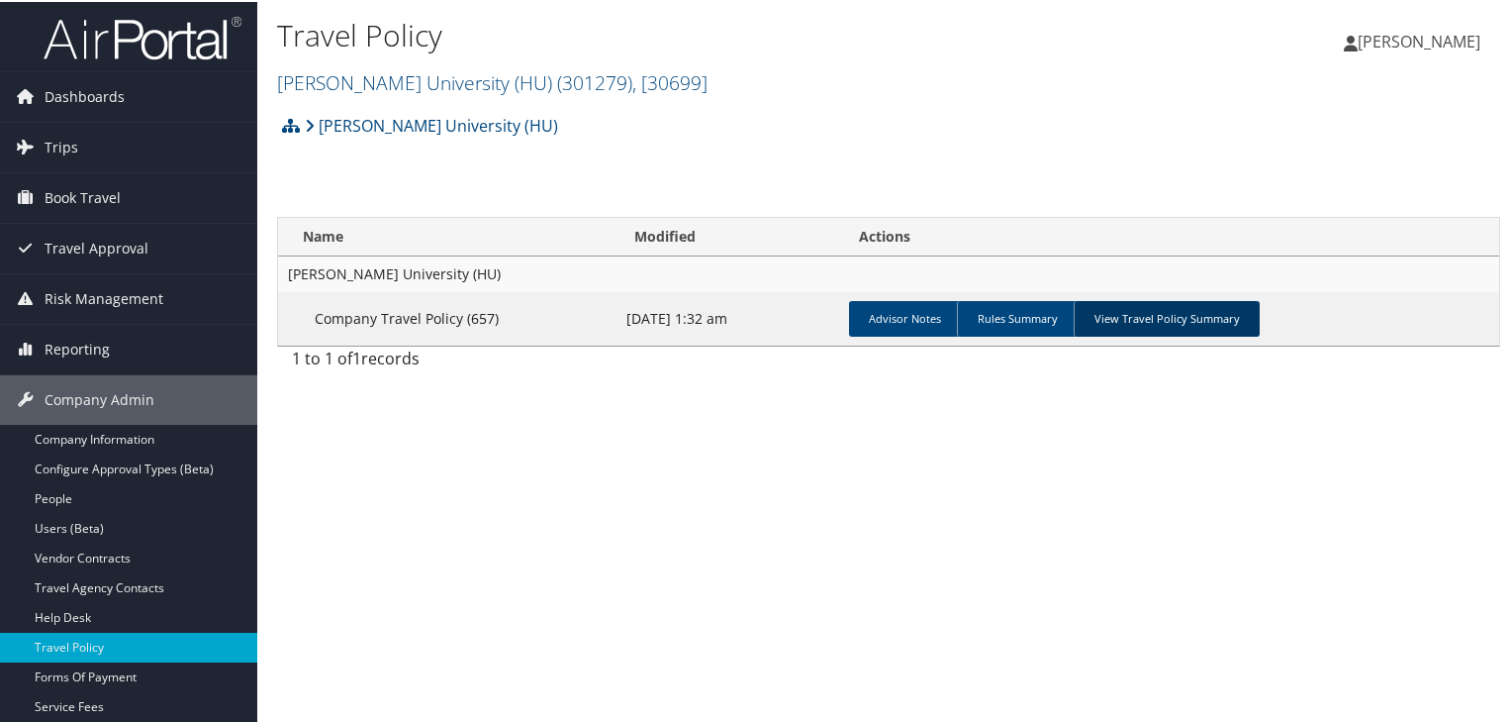
click at [1147, 332] on link "View Travel Policy Summary" at bounding box center [1167, 317] width 186 height 36
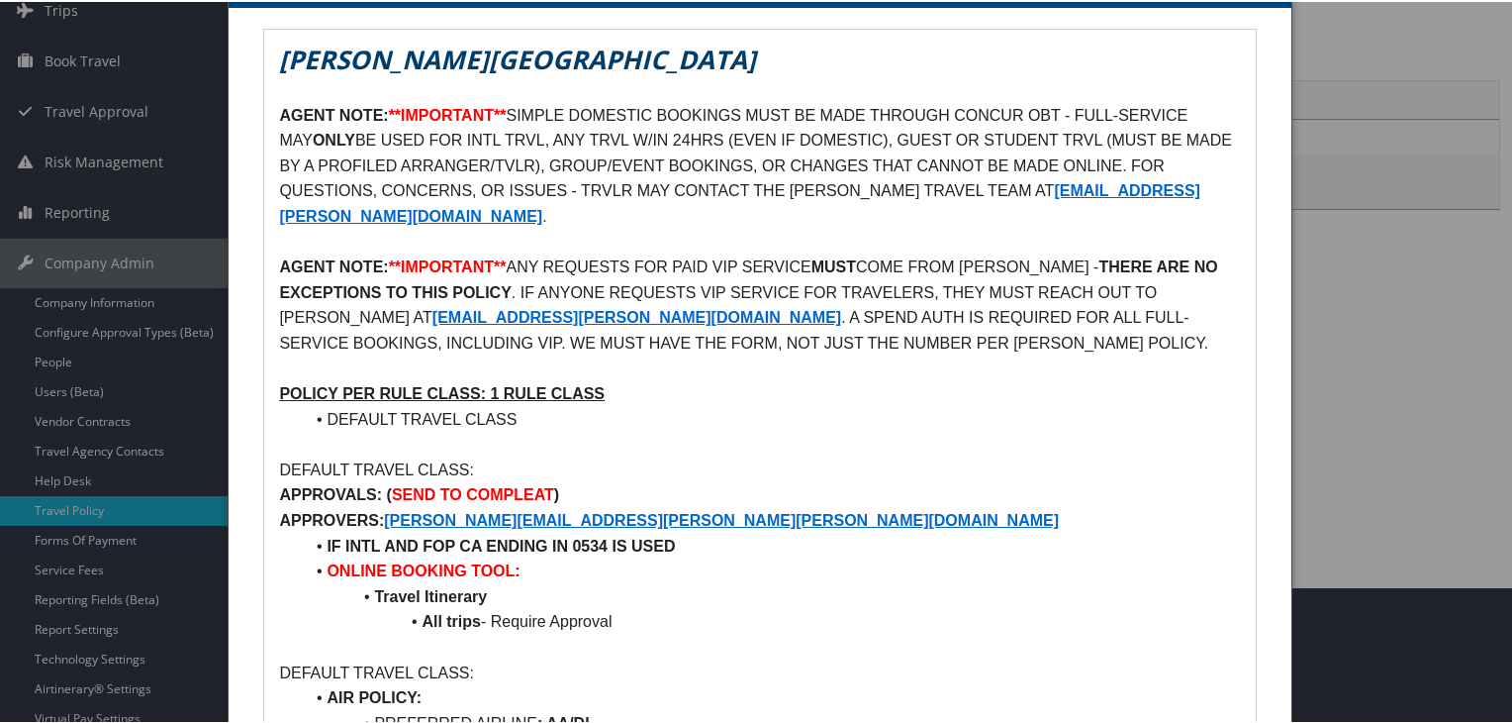
scroll to position [134, 0]
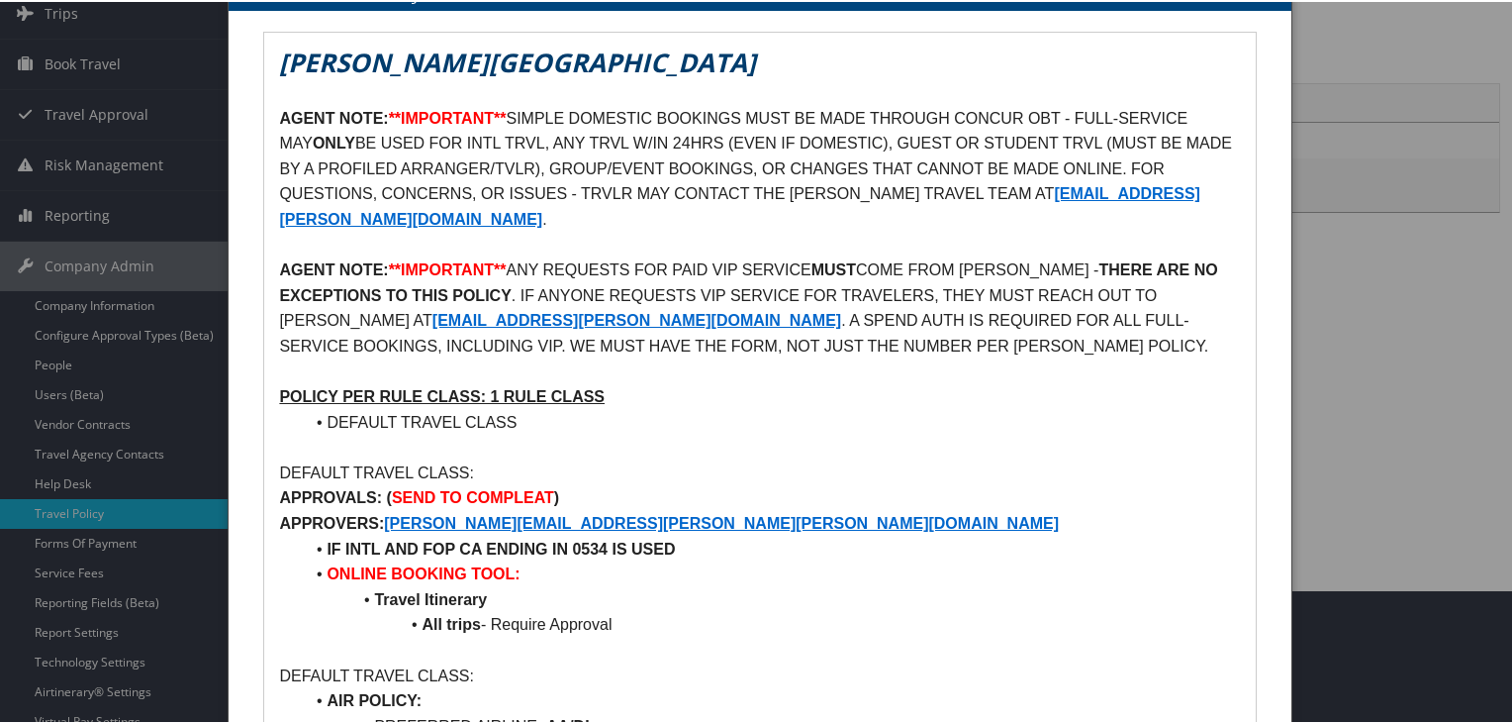
click at [125, 306] on div at bounding box center [760, 361] width 1520 height 723
click at [106, 302] on div at bounding box center [760, 361] width 1520 height 723
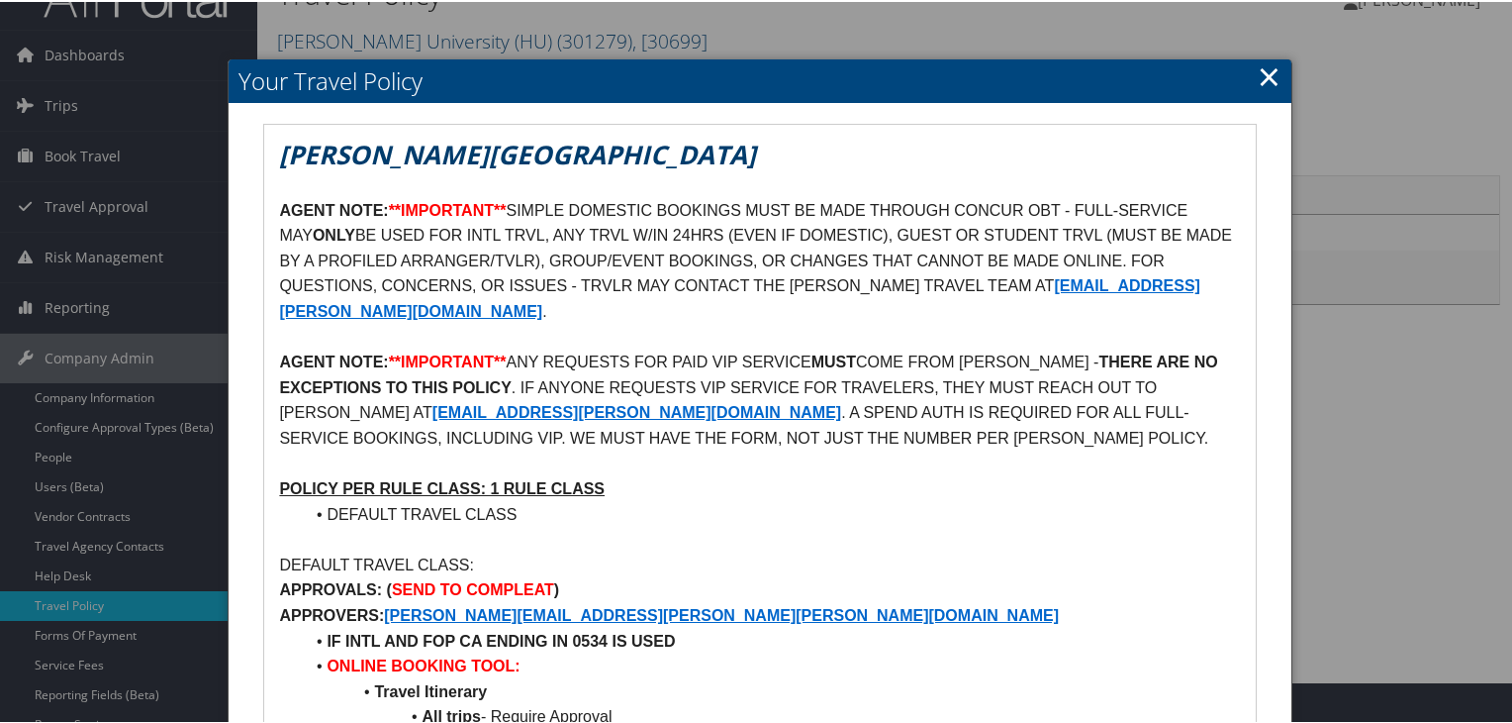
scroll to position [0, 0]
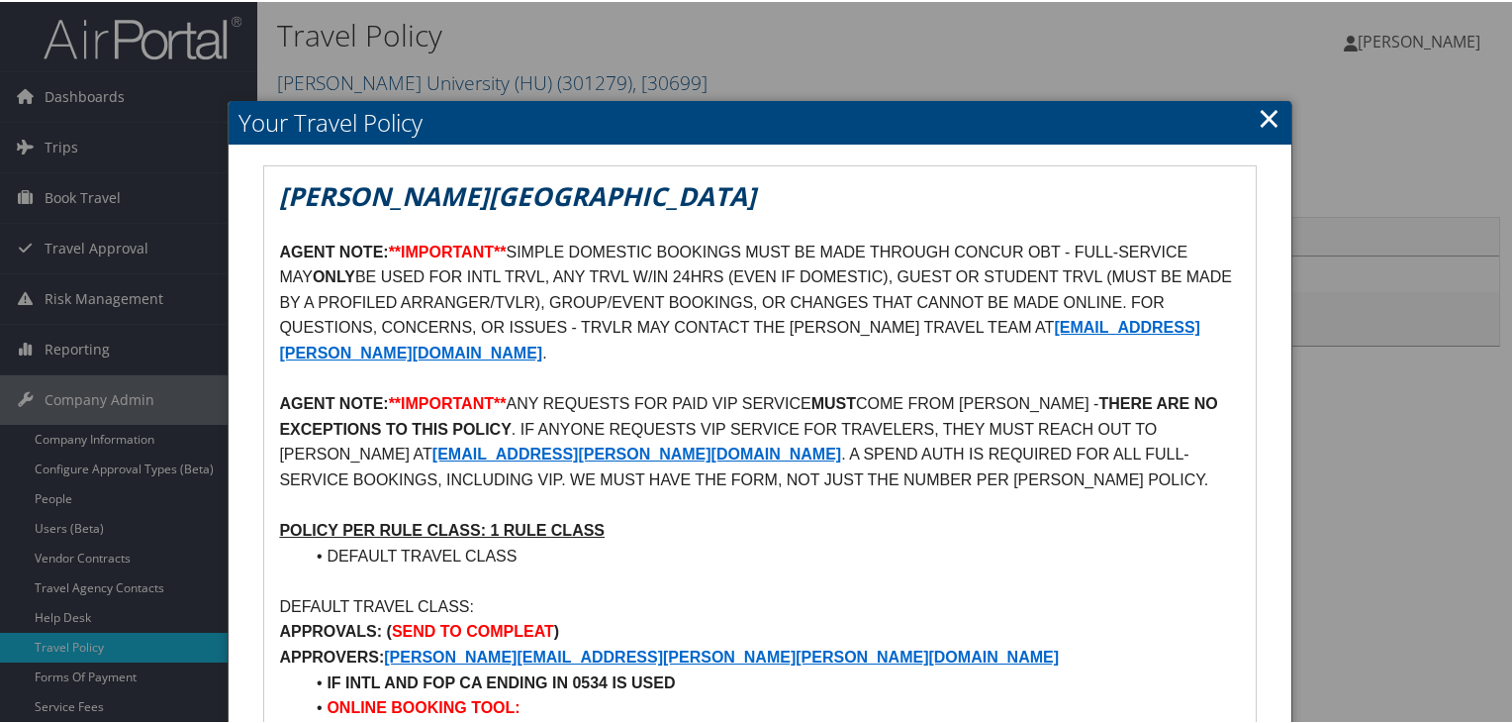
click at [1264, 120] on link "×" at bounding box center [1269, 116] width 23 height 40
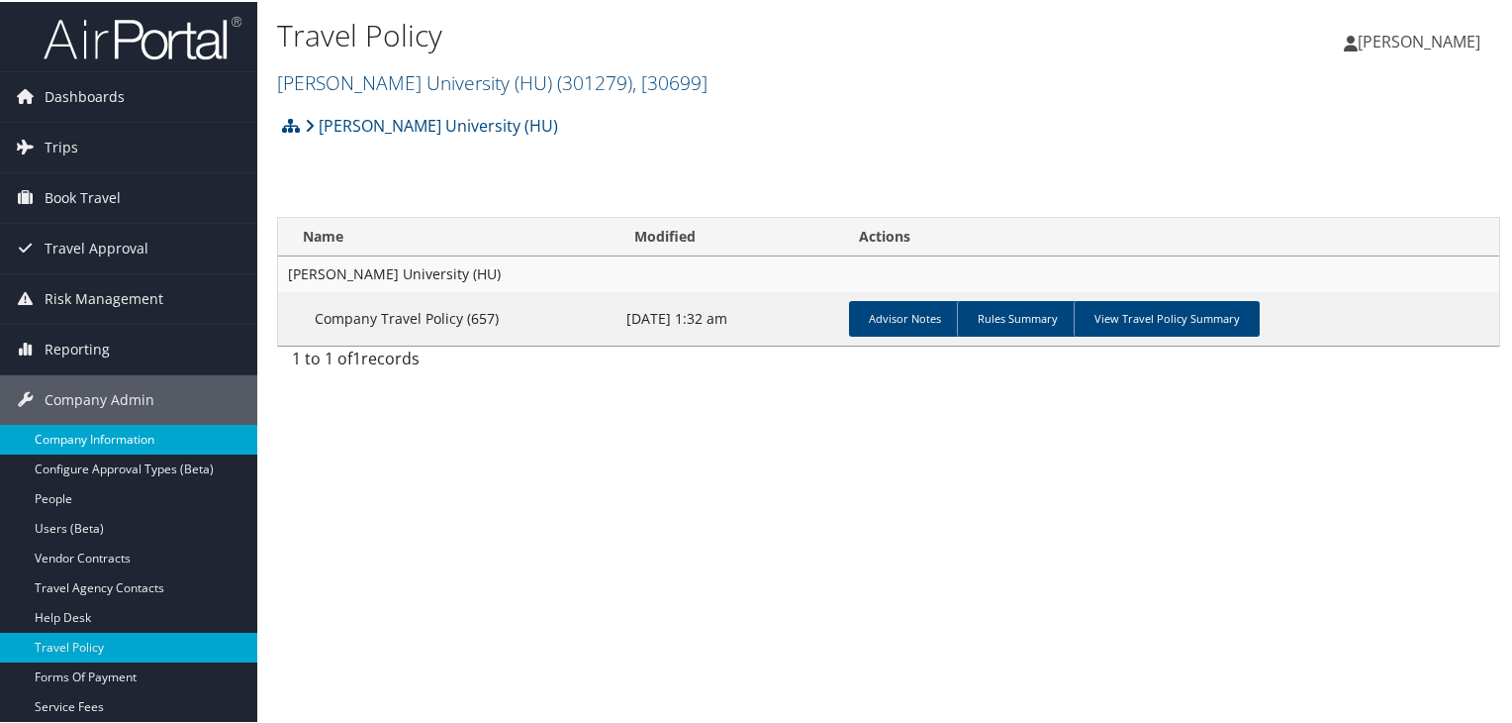
click at [159, 436] on link "Company Information" at bounding box center [128, 438] width 257 height 30
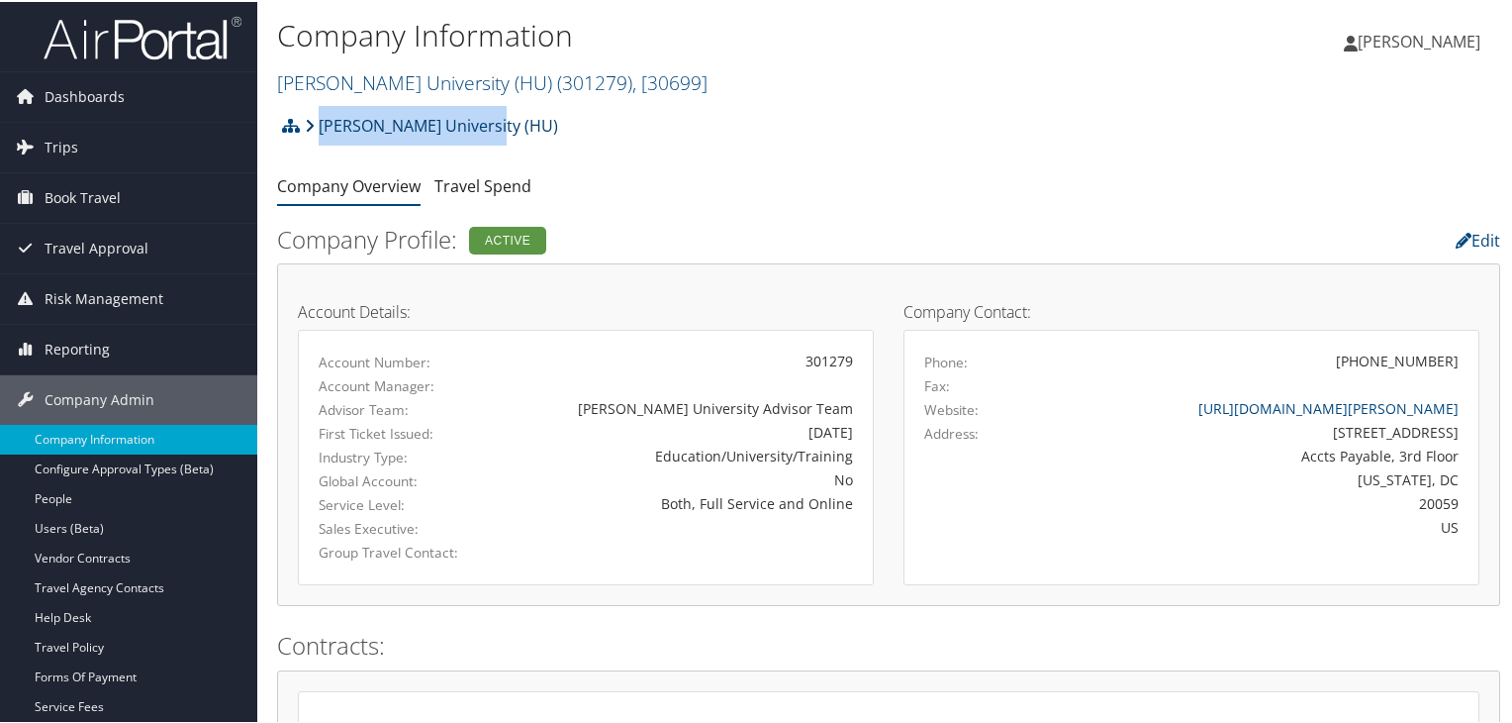
copy link "[PERSON_NAME] University (HU)"
drag, startPoint x: 494, startPoint y: 127, endPoint x: 324, endPoint y: 111, distance: 171.0
click at [324, 111] on div "Howard University (HU) Account Structure Howard University (HU) (301279) ACTIVE…" at bounding box center [888, 130] width 1223 height 53
click at [127, 657] on link "Travel Policy" at bounding box center [128, 645] width 257 height 30
